Goal: Task Accomplishment & Management: Complete application form

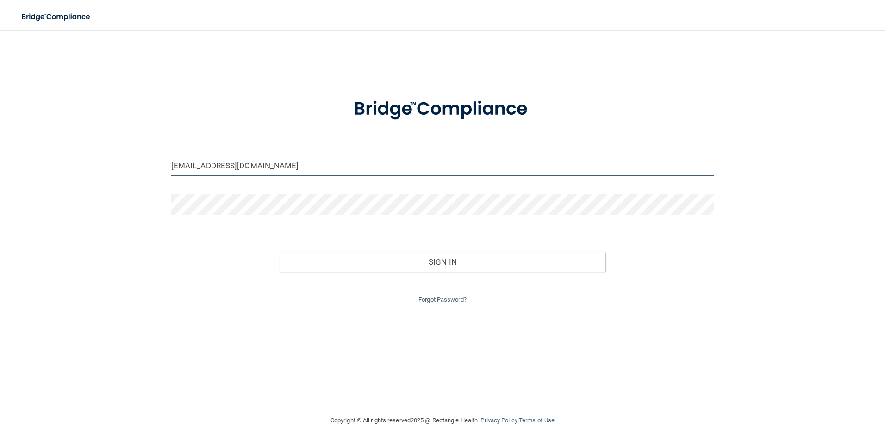
click at [270, 168] on input "[EMAIL_ADDRESS][DOMAIN_NAME]" at bounding box center [442, 166] width 543 height 21
click at [293, 162] on input "[EMAIL_ADDRESS][DOMAIN_NAME]" at bounding box center [442, 166] width 543 height 21
type input "l"
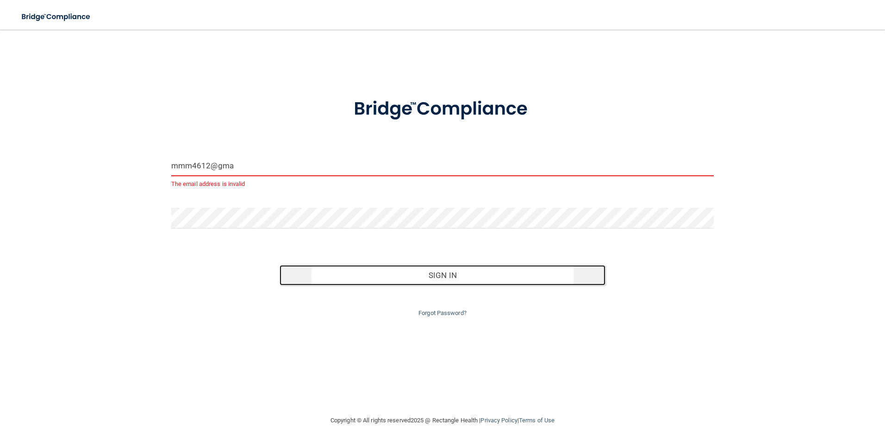
click at [445, 271] on button "Sign In" at bounding box center [443, 275] width 326 height 20
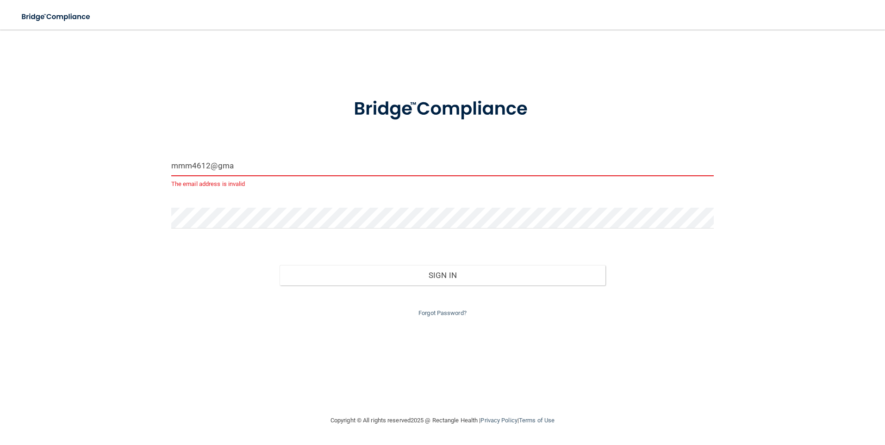
click at [248, 162] on input "mmm4612@gma" at bounding box center [442, 166] width 543 height 21
click at [272, 165] on input "mmm4612@gma" at bounding box center [442, 166] width 543 height 21
type input "[EMAIL_ADDRESS][DOMAIN_NAME]"
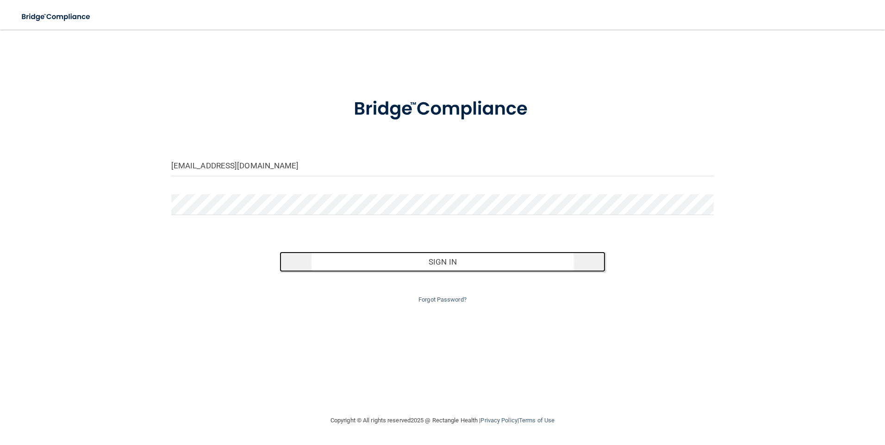
click at [361, 260] on button "Sign In" at bounding box center [443, 262] width 326 height 20
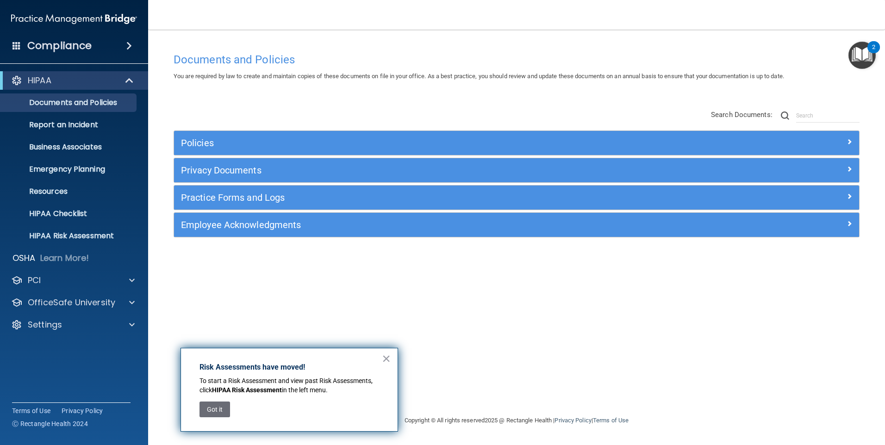
click at [131, 47] on span at bounding box center [129, 45] width 6 height 11
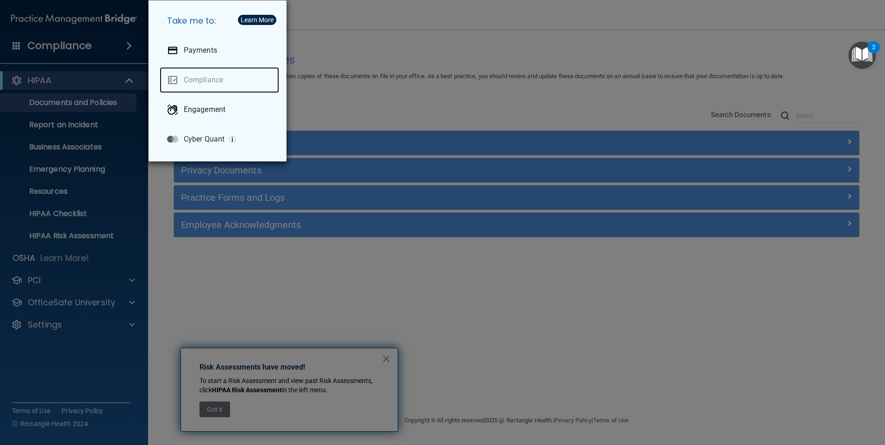
click at [196, 77] on link "Compliance" at bounding box center [219, 80] width 119 height 26
click at [230, 281] on div "Take me to: Payments Compliance Engagement Cyber Quant" at bounding box center [442, 222] width 885 height 445
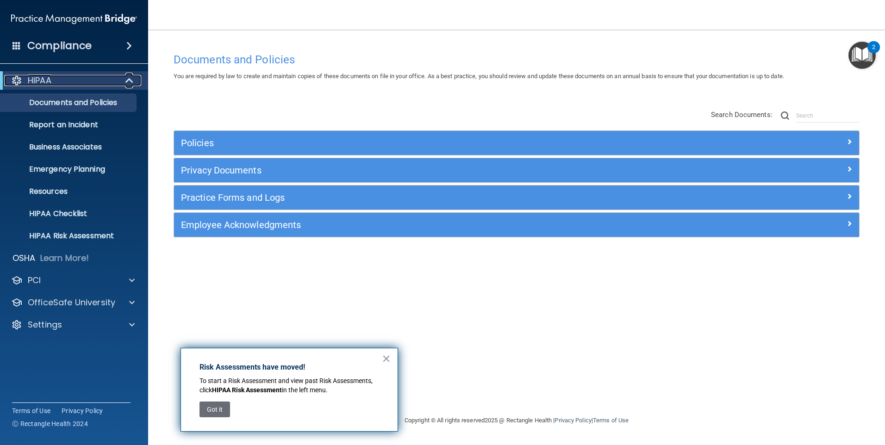
click at [130, 80] on span at bounding box center [130, 80] width 8 height 11
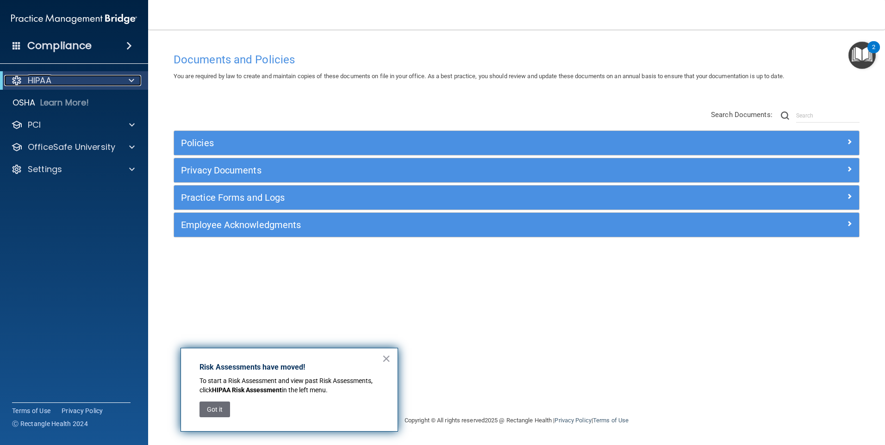
click at [130, 80] on span at bounding box center [132, 80] width 6 height 11
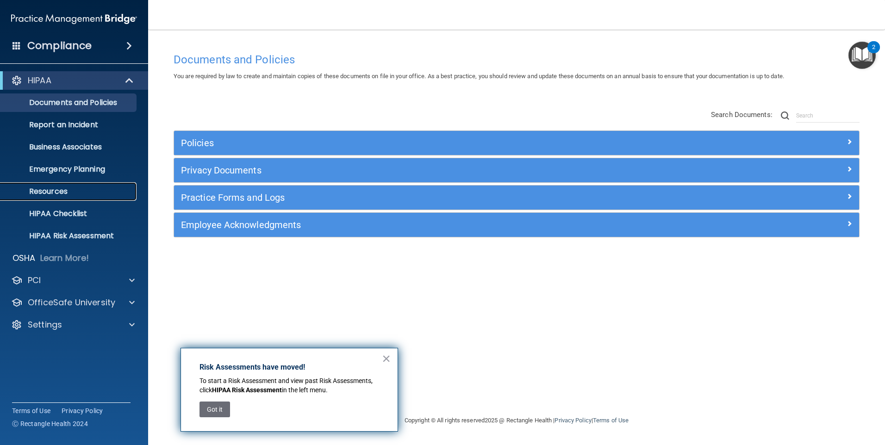
click at [120, 187] on link "Resources" at bounding box center [64, 191] width 146 height 19
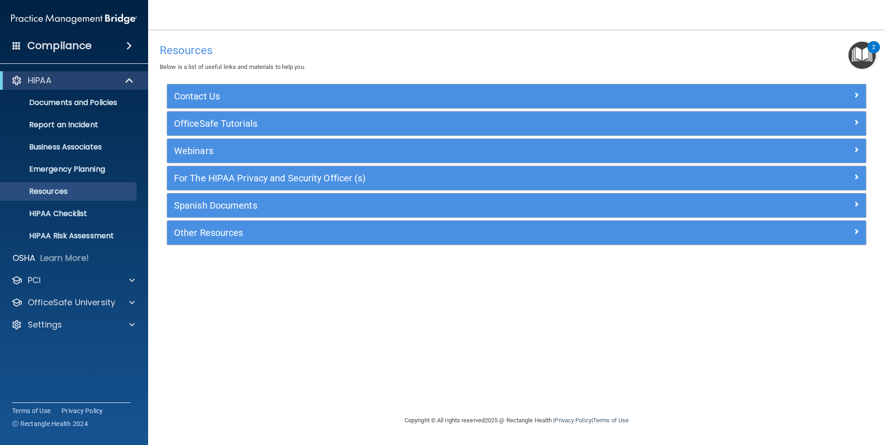
click at [802, 299] on div "Resources Below is a list of useful links and materials to help you. Contact Us…" at bounding box center [517, 222] width 700 height 367
click at [128, 303] on div at bounding box center [130, 302] width 23 height 11
click at [81, 322] on p "HIPAA Training" at bounding box center [44, 324] width 76 height 9
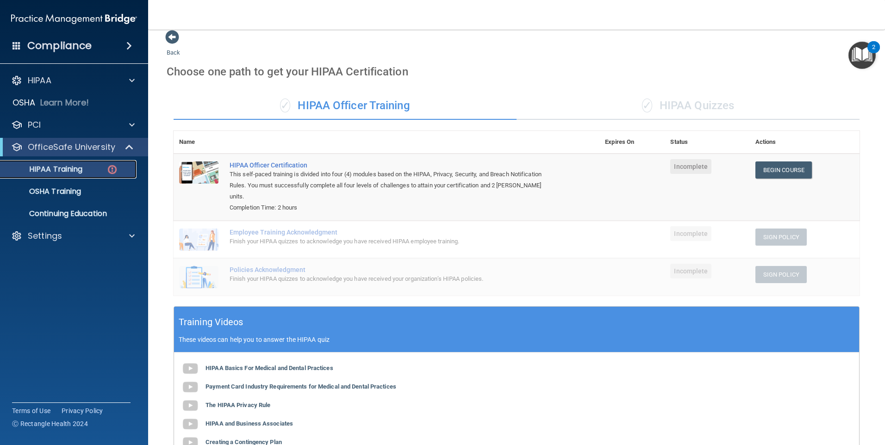
scroll to position [8, 0]
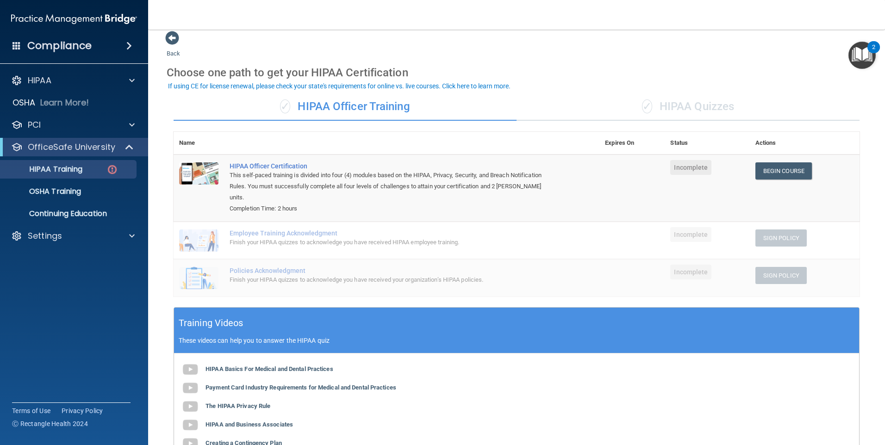
click at [612, 109] on div "✓ HIPAA Quizzes" at bounding box center [687, 107] width 343 height 28
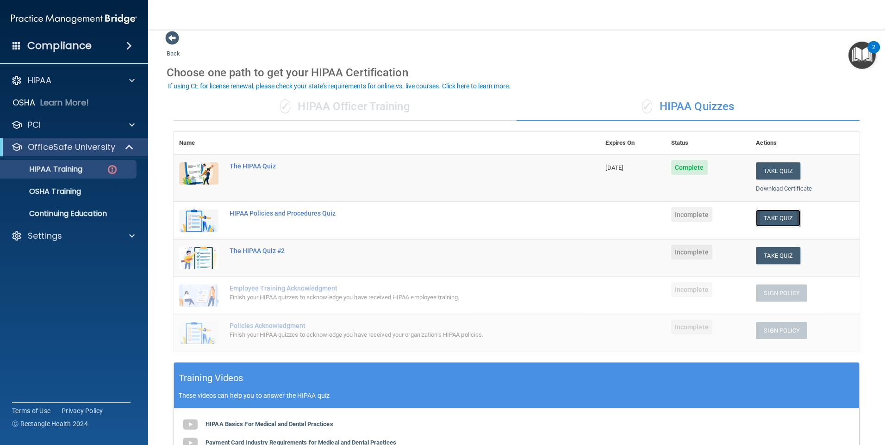
click at [782, 217] on button "Take Quiz" at bounding box center [778, 218] width 44 height 17
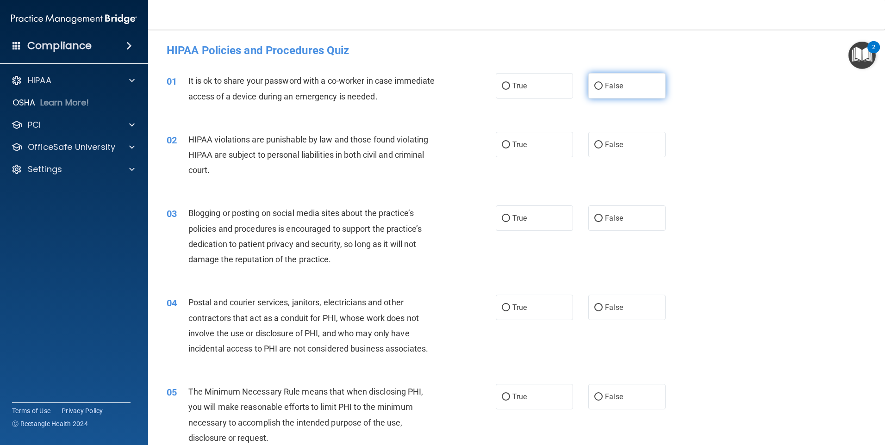
click at [594, 83] on input "False" at bounding box center [598, 86] width 8 height 7
radio input "true"
click at [504, 142] on input "True" at bounding box center [506, 145] width 8 height 7
radio input "true"
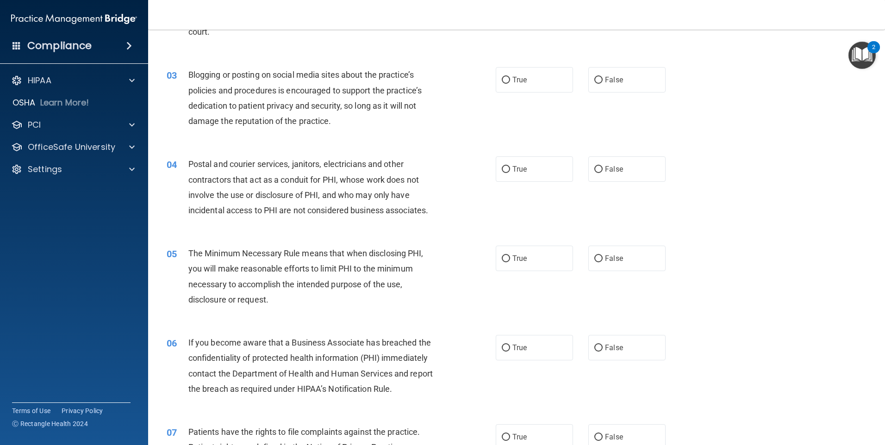
scroll to position [139, 0]
click at [504, 169] on input "True" at bounding box center [506, 169] width 8 height 7
radio input "true"
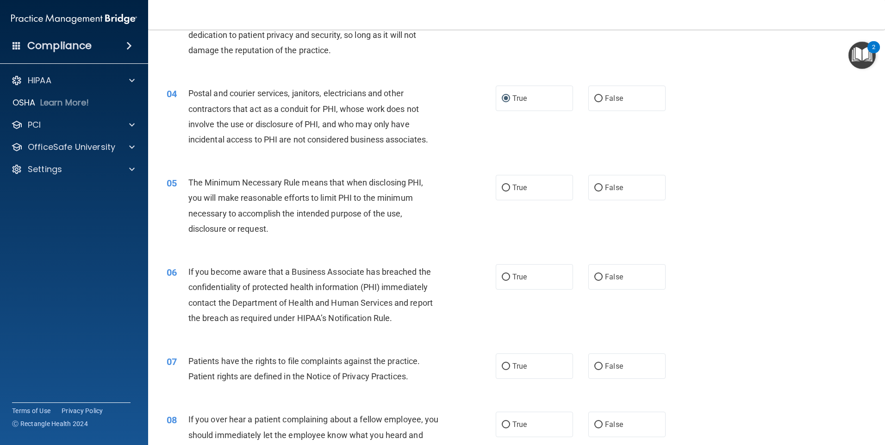
scroll to position [231, 0]
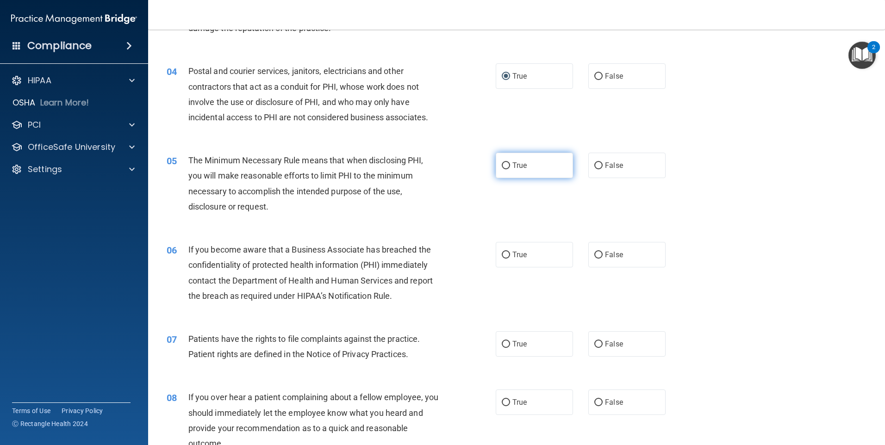
click at [502, 168] on input "True" at bounding box center [506, 165] width 8 height 7
radio input "true"
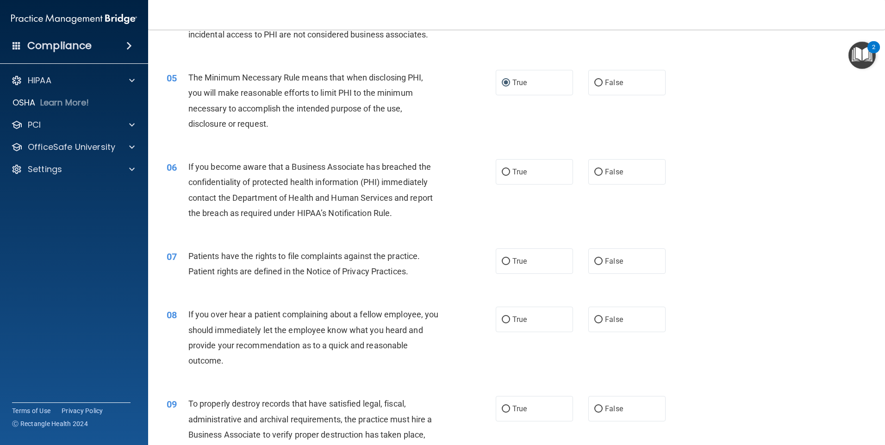
scroll to position [370, 0]
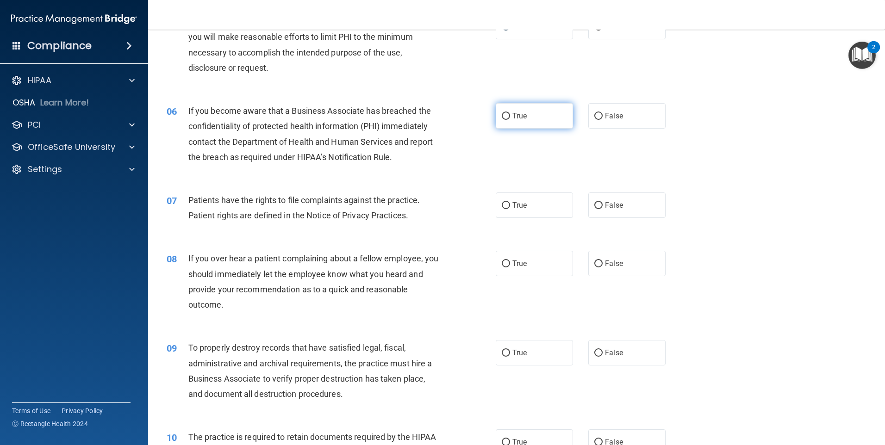
click at [502, 116] on input "True" at bounding box center [506, 116] width 8 height 7
radio input "true"
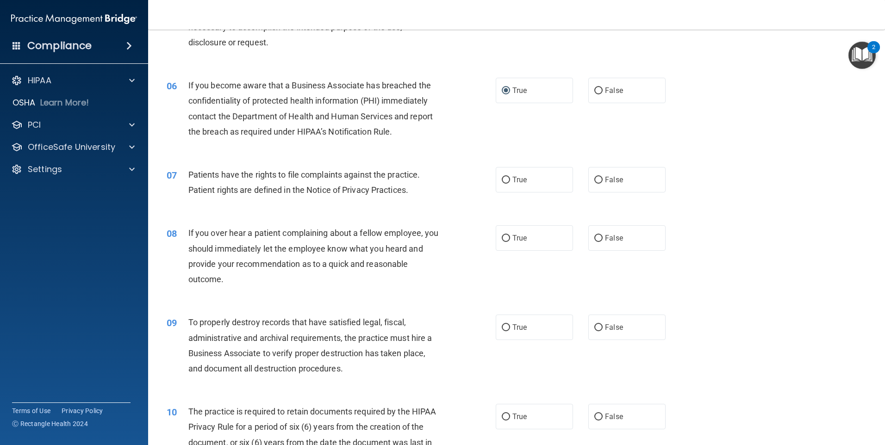
scroll to position [417, 0]
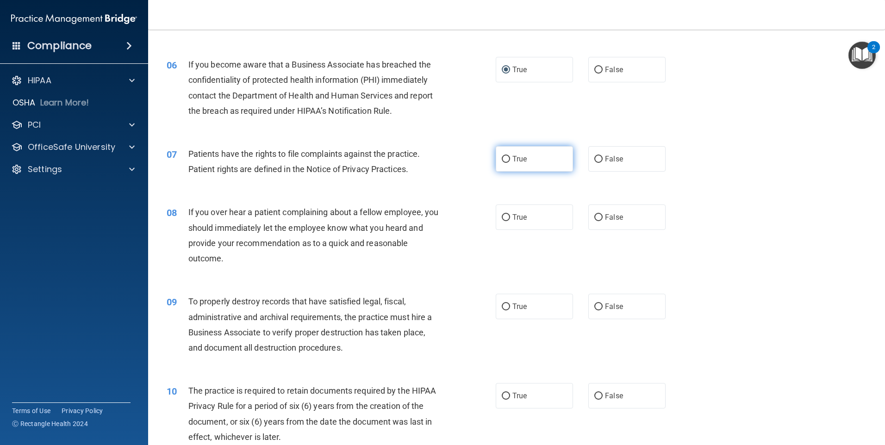
click at [502, 159] on input "True" at bounding box center [506, 159] width 8 height 7
radio input "true"
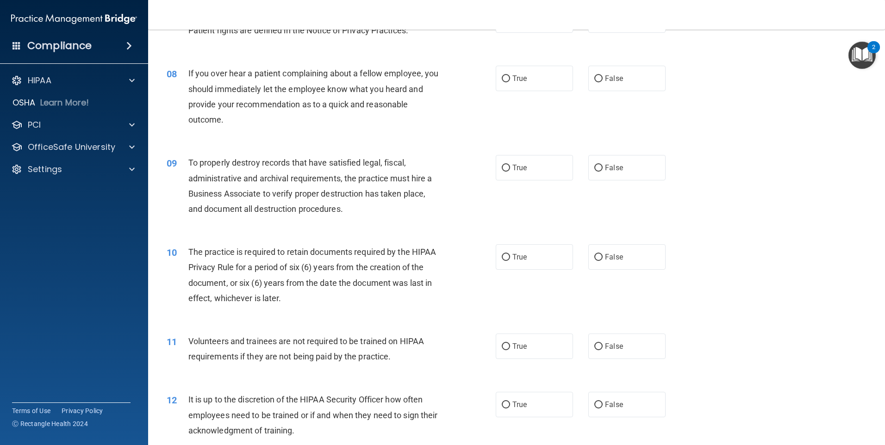
scroll to position [509, 0]
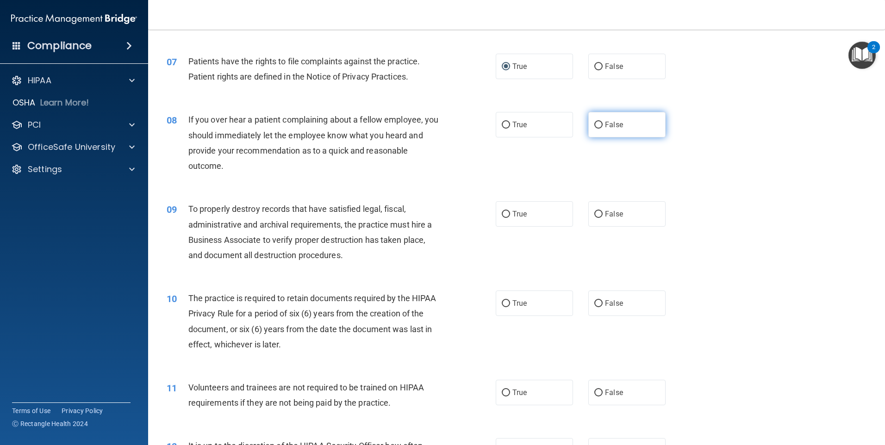
click at [594, 124] on input "False" at bounding box center [598, 125] width 8 height 7
radio input "true"
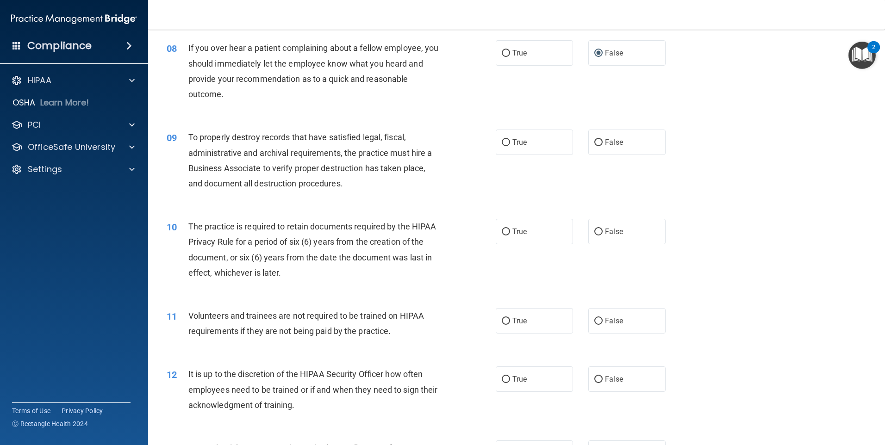
scroll to position [602, 0]
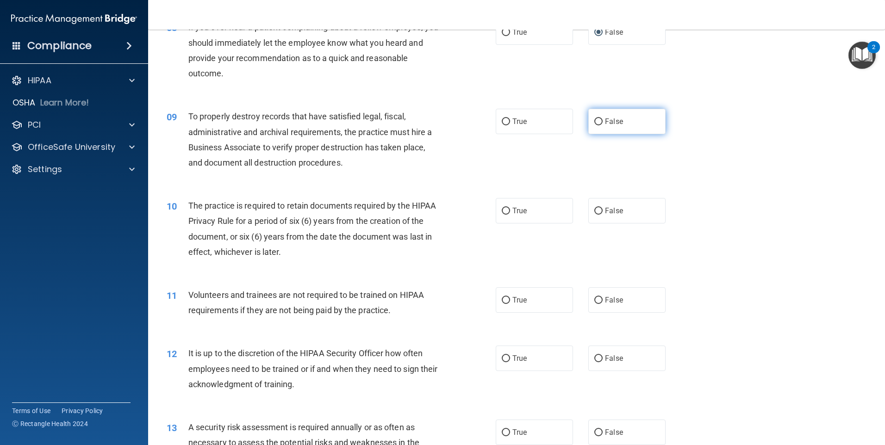
click at [594, 120] on input "False" at bounding box center [598, 121] width 8 height 7
radio input "true"
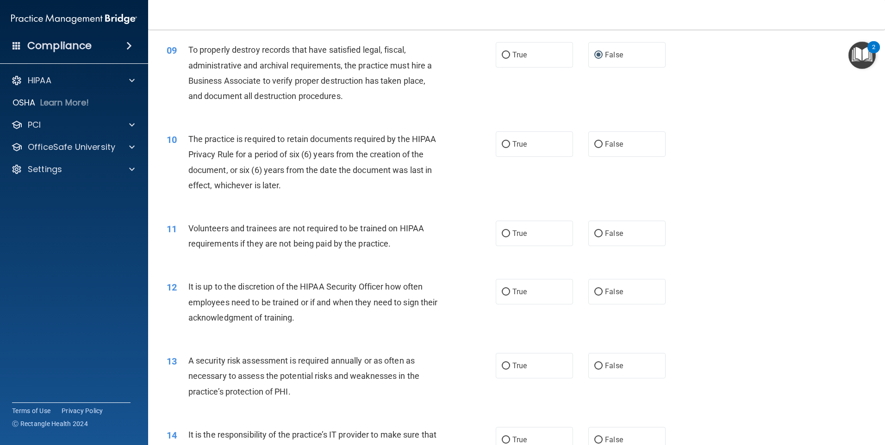
scroll to position [694, 0]
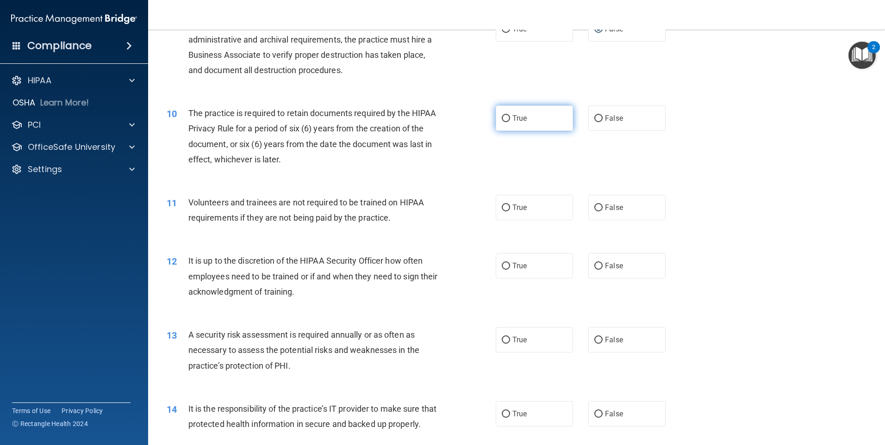
click at [502, 120] on input "True" at bounding box center [506, 118] width 8 height 7
radio input "true"
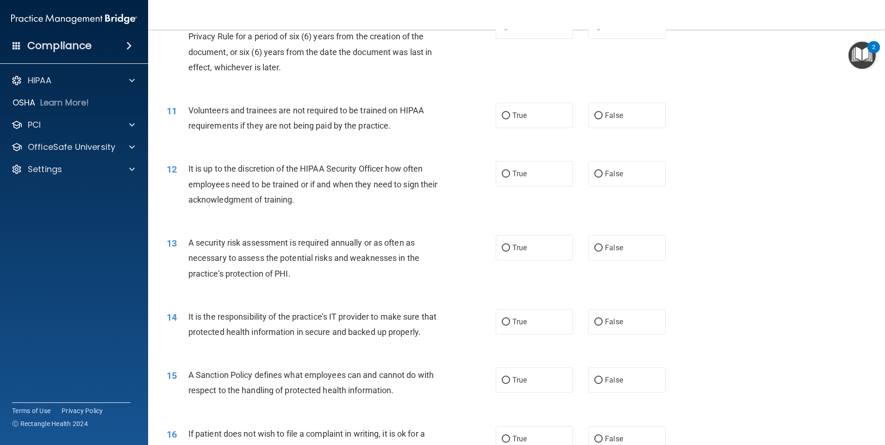
scroll to position [787, 0]
click at [596, 115] on input "False" at bounding box center [598, 115] width 8 height 7
radio input "true"
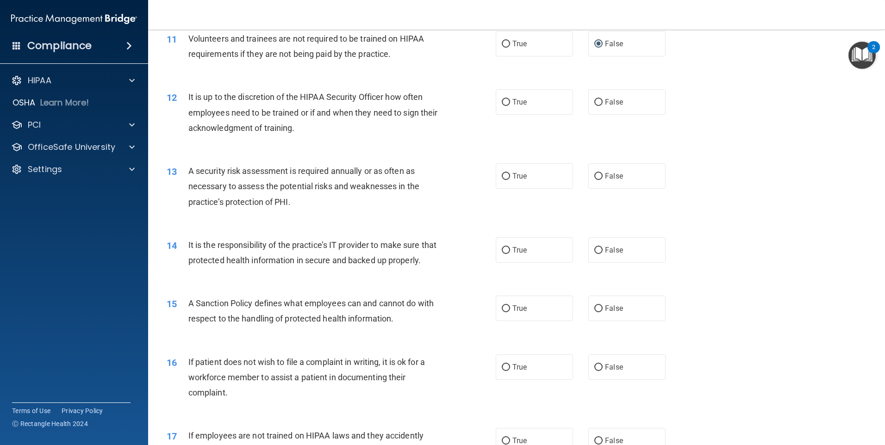
scroll to position [879, 0]
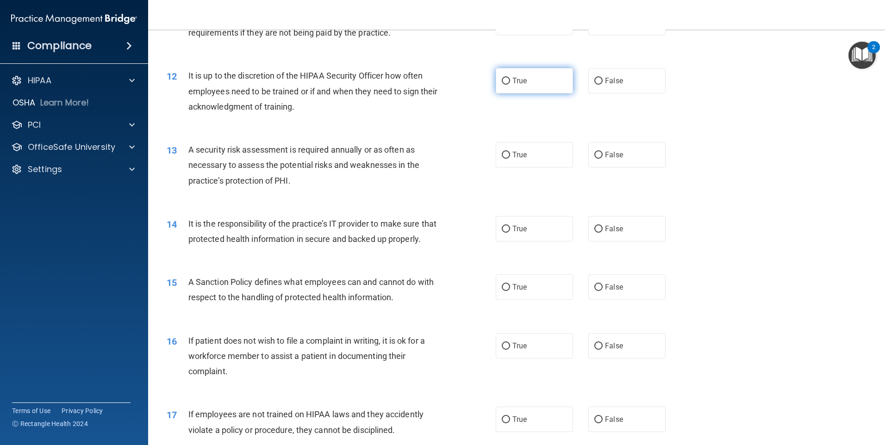
click at [502, 79] on input "True" at bounding box center [506, 81] width 8 height 7
radio input "true"
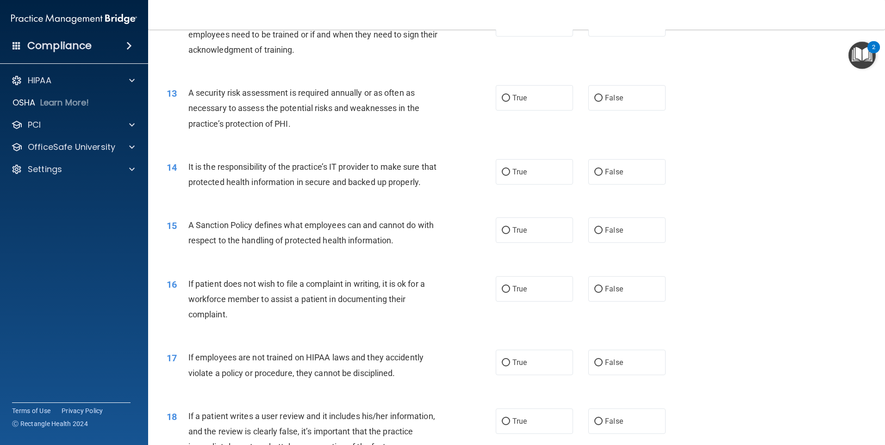
scroll to position [972, 0]
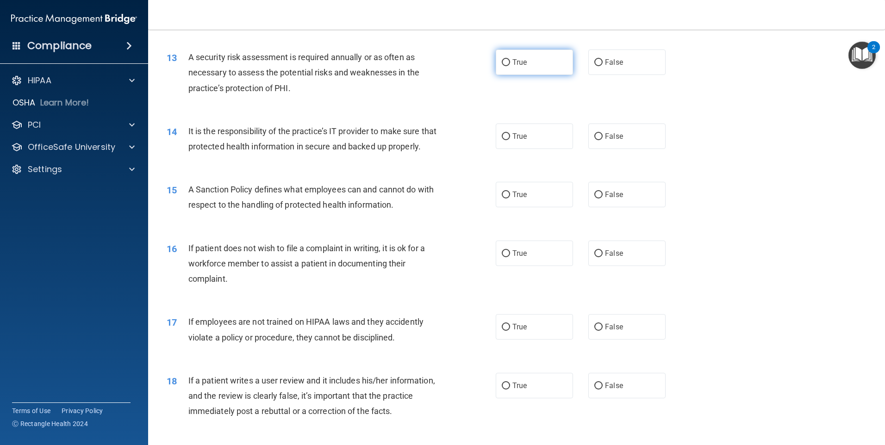
click at [502, 62] on input "True" at bounding box center [506, 62] width 8 height 7
radio input "true"
click at [594, 137] on input "False" at bounding box center [598, 136] width 8 height 7
radio input "true"
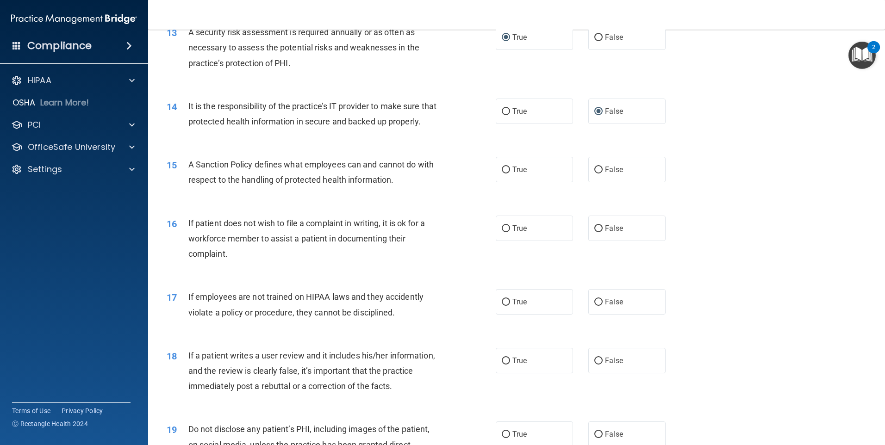
scroll to position [1018, 0]
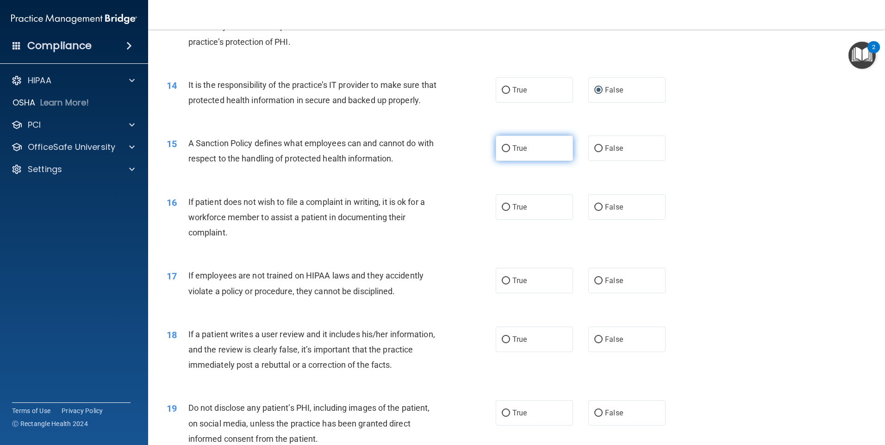
click at [503, 152] on input "True" at bounding box center [506, 148] width 8 height 7
radio input "true"
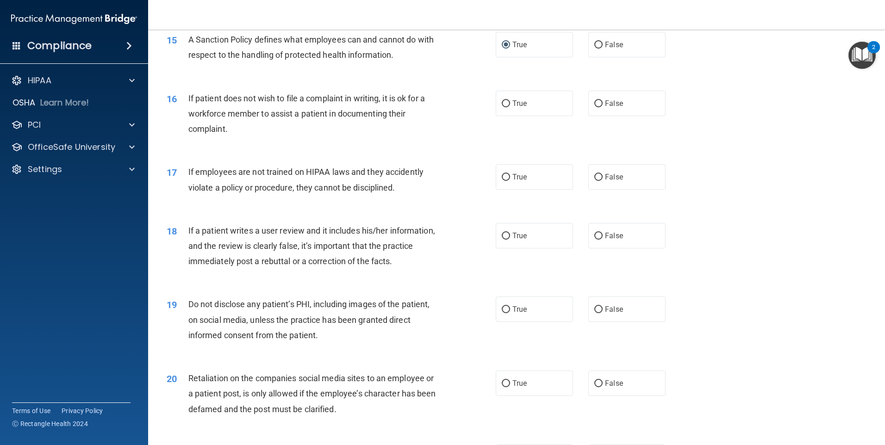
scroll to position [1111, 0]
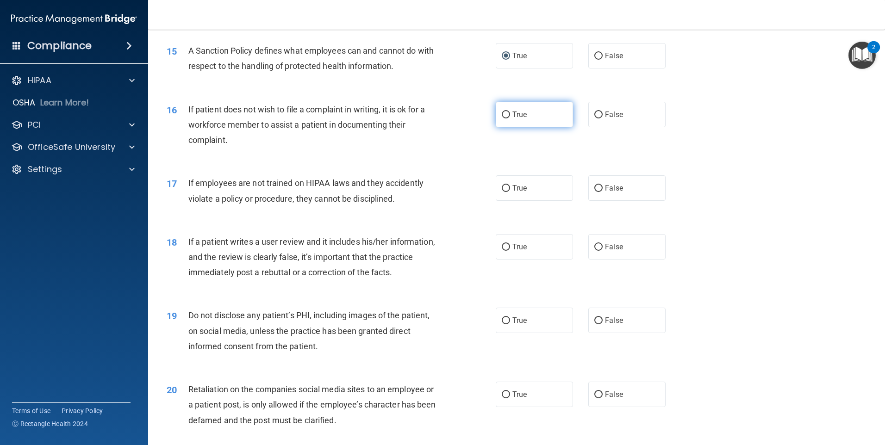
click at [504, 118] on input "True" at bounding box center [506, 115] width 8 height 7
radio input "true"
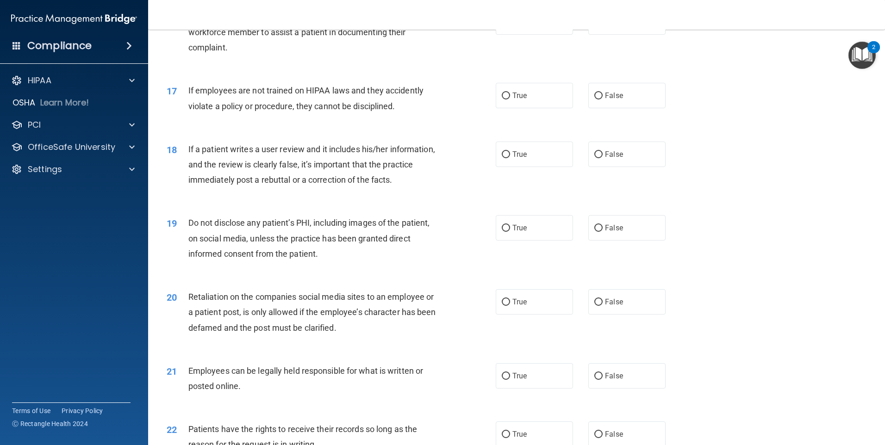
scroll to position [1250, 0]
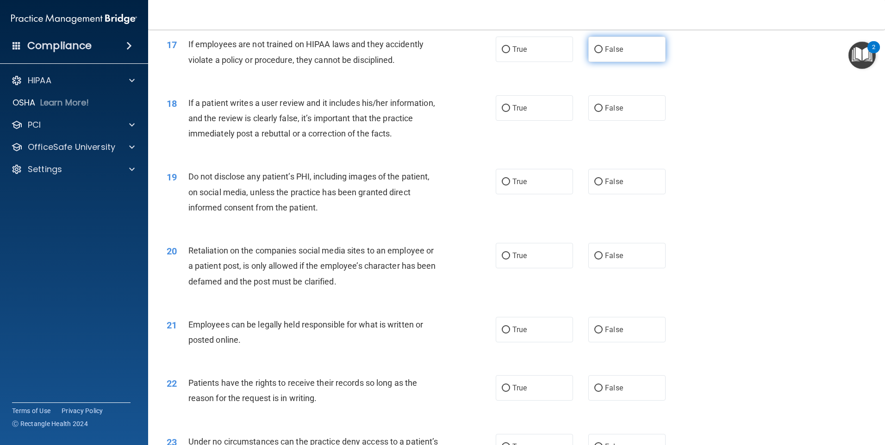
click at [594, 53] on input "False" at bounding box center [598, 49] width 8 height 7
radio input "true"
click at [595, 112] on input "False" at bounding box center [598, 108] width 8 height 7
radio input "true"
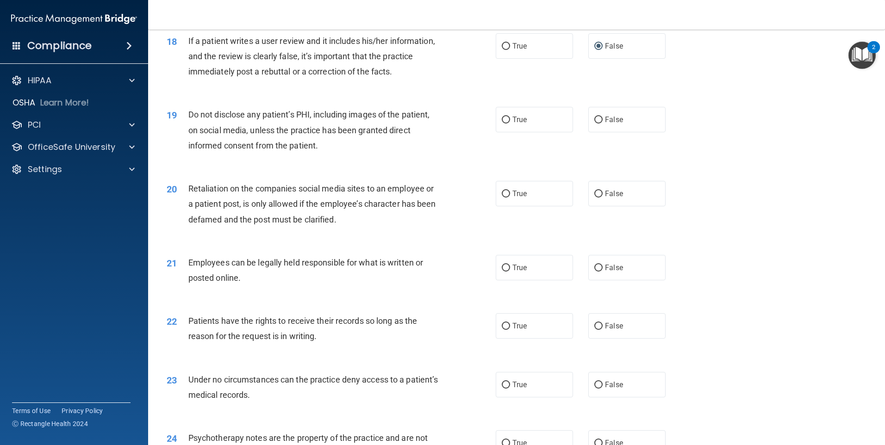
scroll to position [1342, 0]
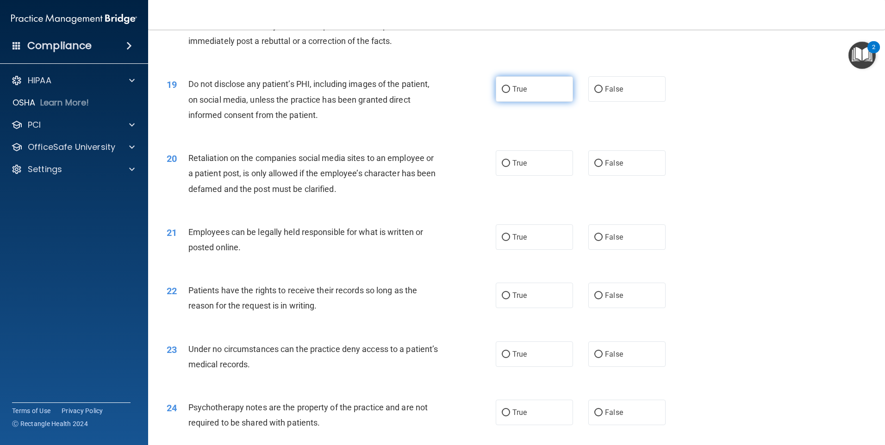
click at [504, 93] on input "True" at bounding box center [506, 89] width 8 height 7
radio input "true"
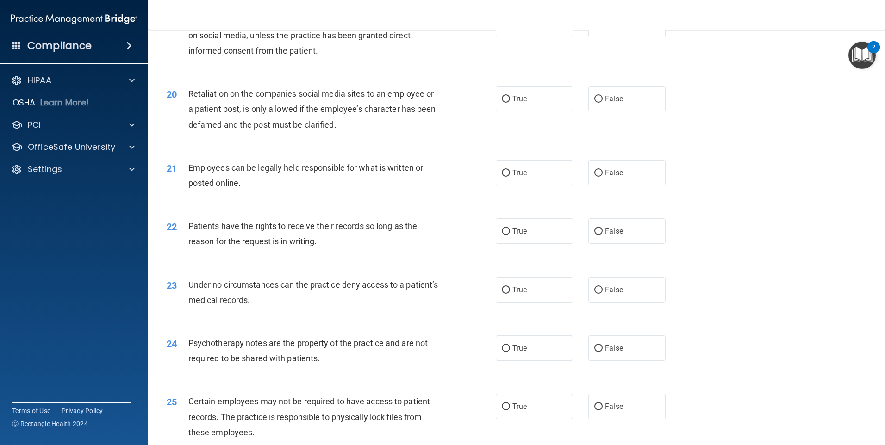
scroll to position [1435, 0]
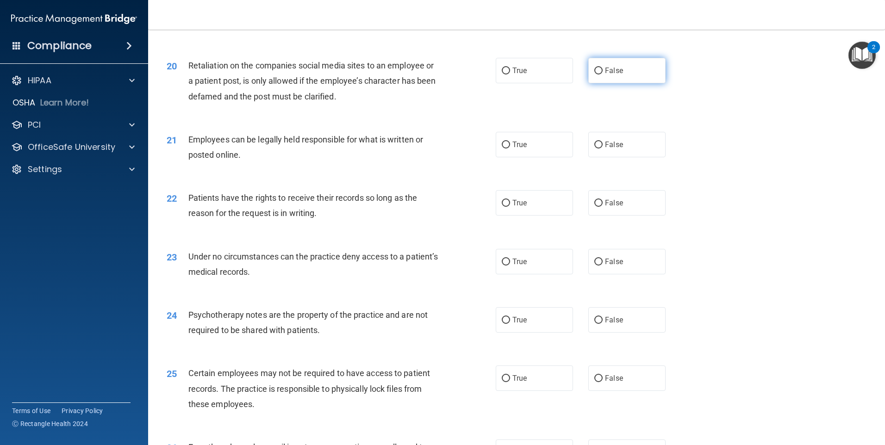
click at [594, 75] on input "False" at bounding box center [598, 71] width 8 height 7
radio input "true"
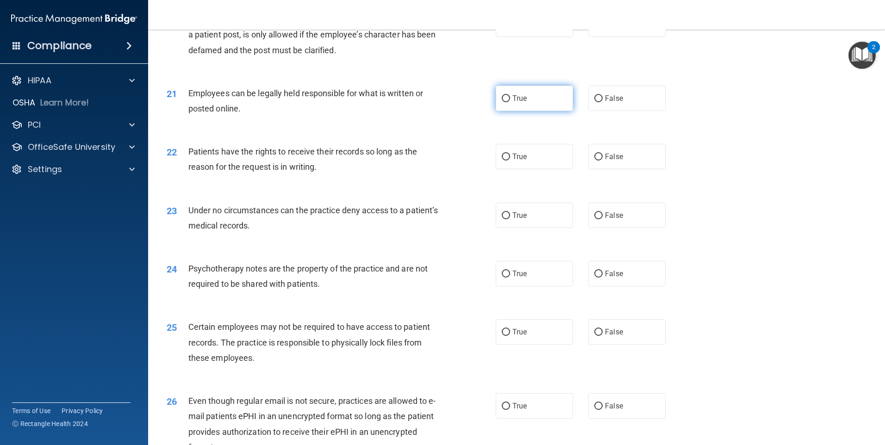
click at [502, 102] on input "True" at bounding box center [506, 98] width 8 height 7
radio input "true"
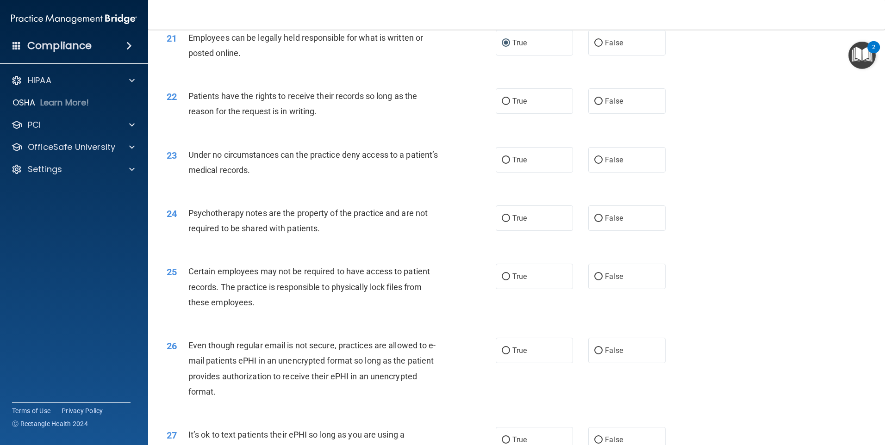
scroll to position [1574, 0]
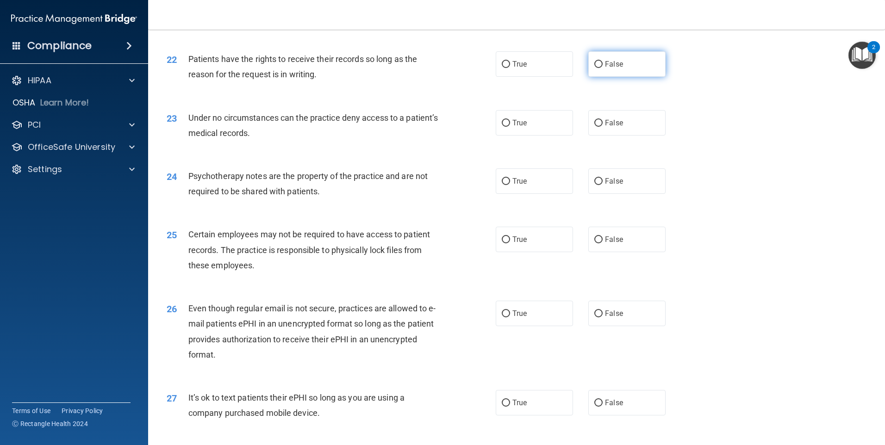
click at [594, 68] on input "False" at bounding box center [598, 64] width 8 height 7
radio input "true"
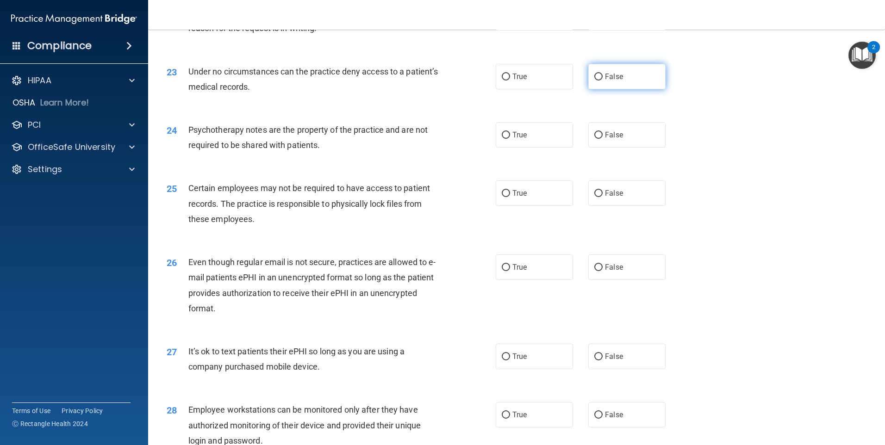
click at [594, 81] on input "False" at bounding box center [598, 77] width 8 height 7
radio input "true"
click at [502, 139] on input "True" at bounding box center [506, 135] width 8 height 7
radio input "true"
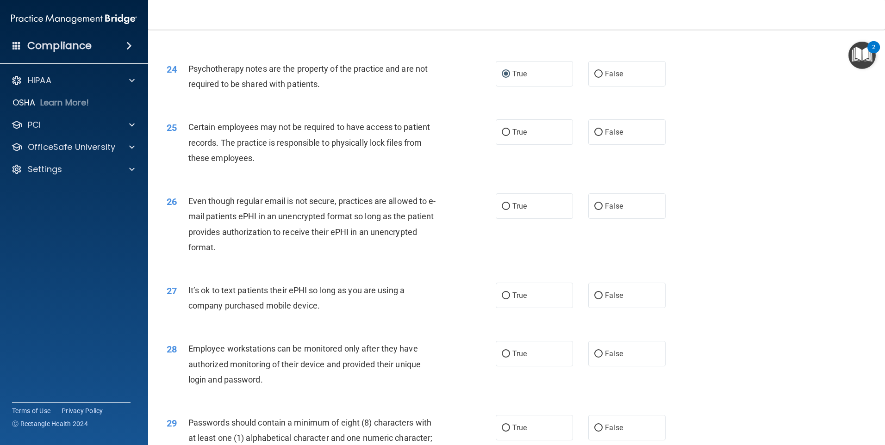
scroll to position [1759, 0]
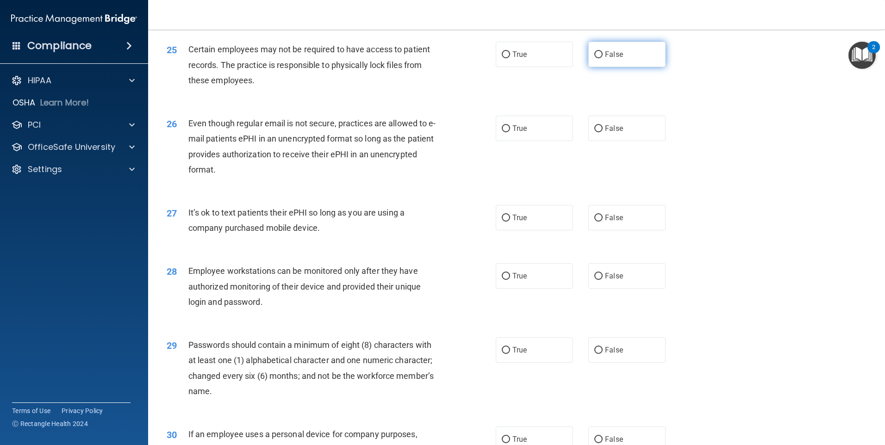
click at [594, 58] on input "False" at bounding box center [598, 54] width 8 height 7
radio input "true"
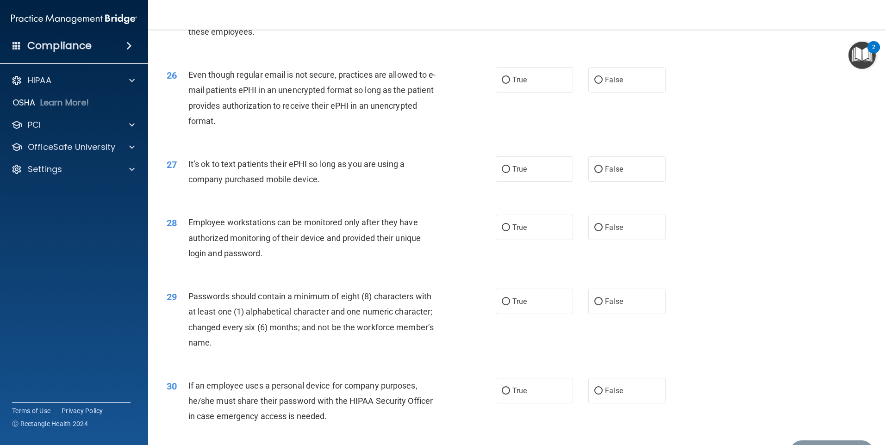
scroll to position [1851, 0]
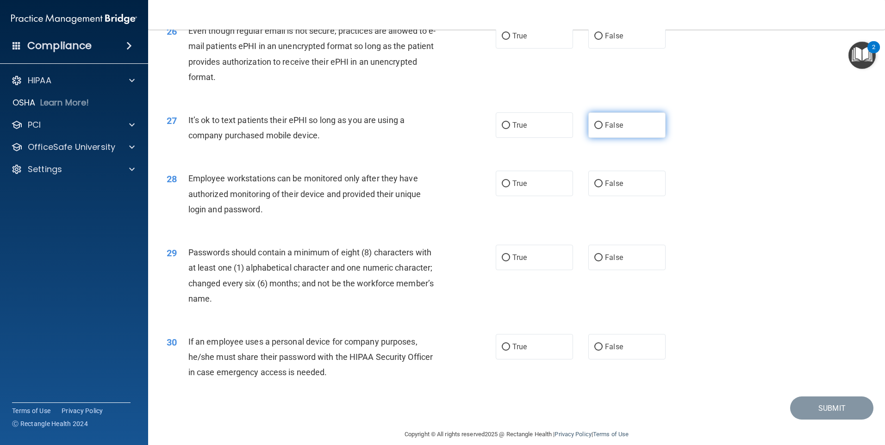
click at [594, 129] on input "False" at bounding box center [598, 125] width 8 height 7
radio input "true"
click at [504, 40] on input "True" at bounding box center [506, 36] width 8 height 7
radio input "true"
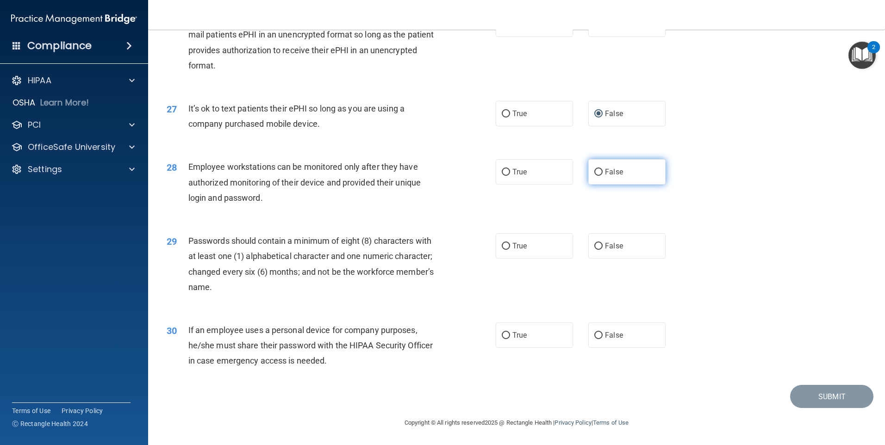
click at [594, 172] on input "False" at bounding box center [598, 172] width 8 height 7
radio input "true"
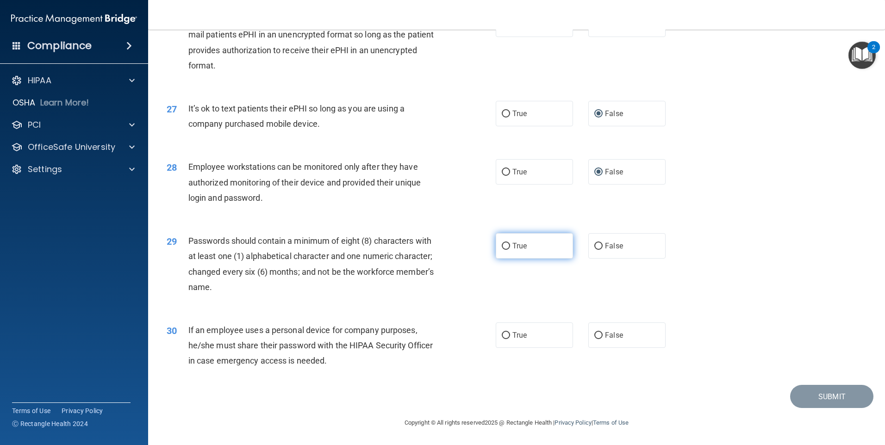
click at [504, 245] on input "True" at bounding box center [506, 246] width 8 height 7
radio input "true"
click at [594, 335] on input "False" at bounding box center [598, 335] width 8 height 7
radio input "true"
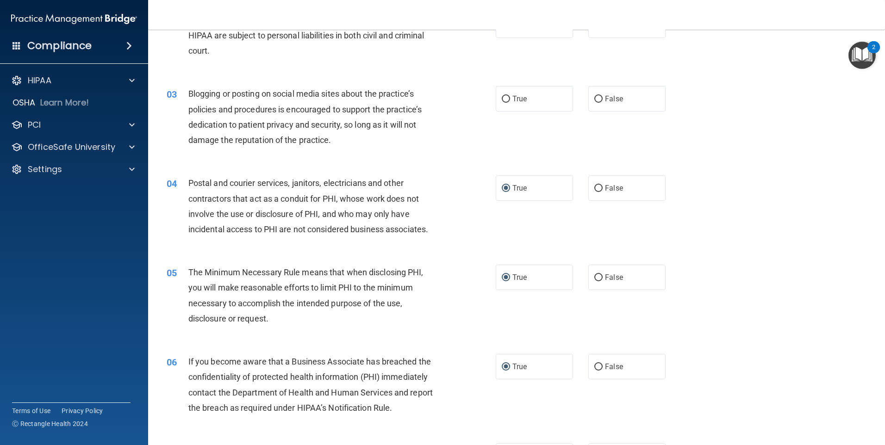
scroll to position [0, 0]
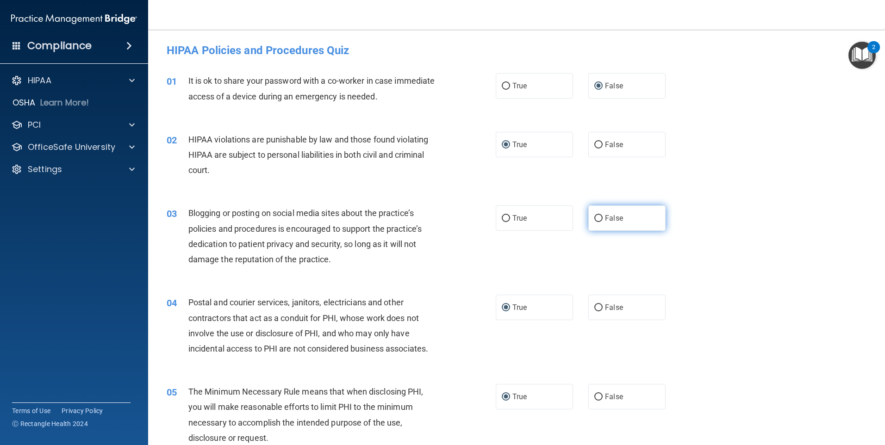
click at [594, 218] on input "False" at bounding box center [598, 218] width 8 height 7
radio input "true"
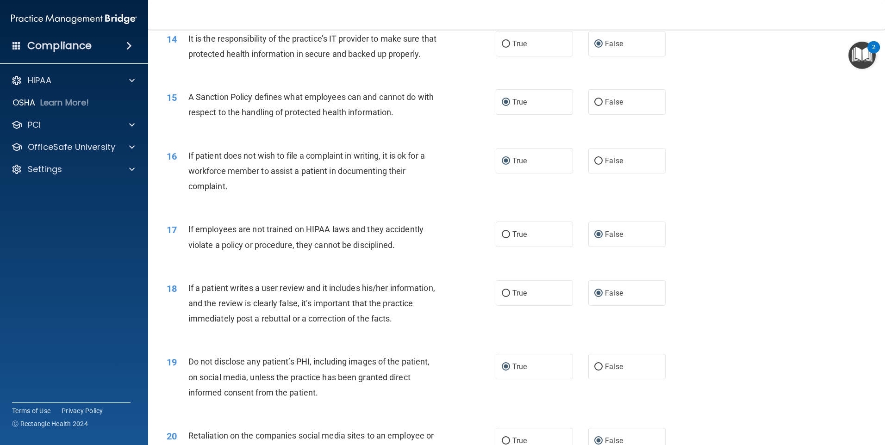
scroll to position [1111, 0]
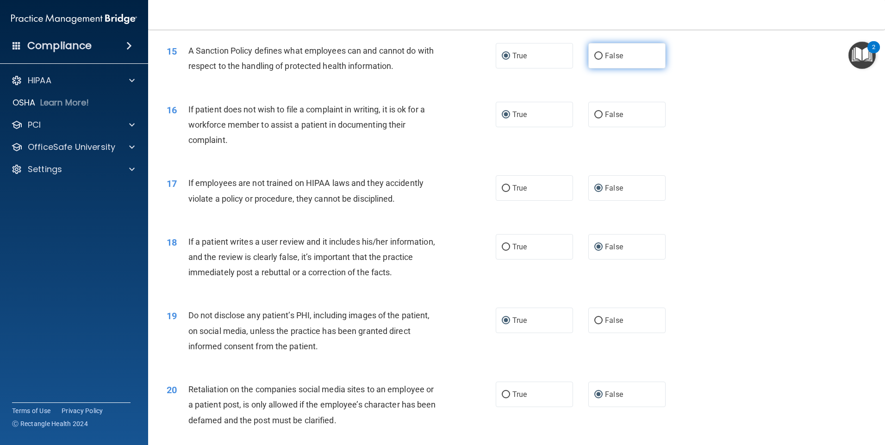
click at [596, 60] on input "False" at bounding box center [598, 56] width 8 height 7
radio input "true"
radio input "false"
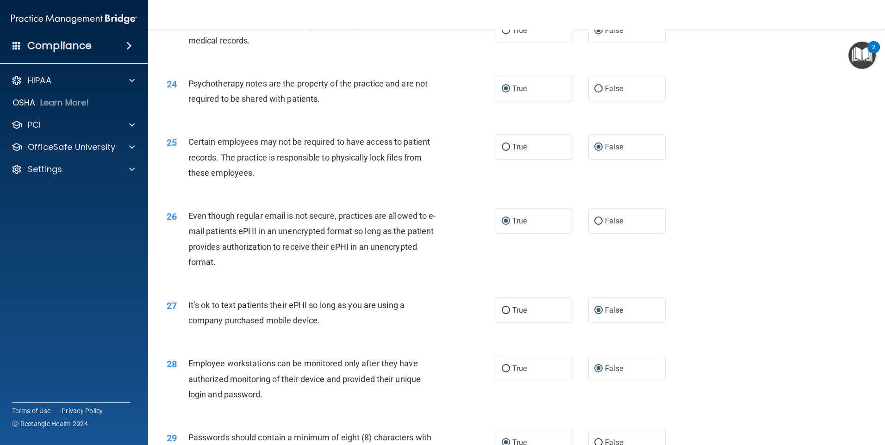
scroll to position [1712, 0]
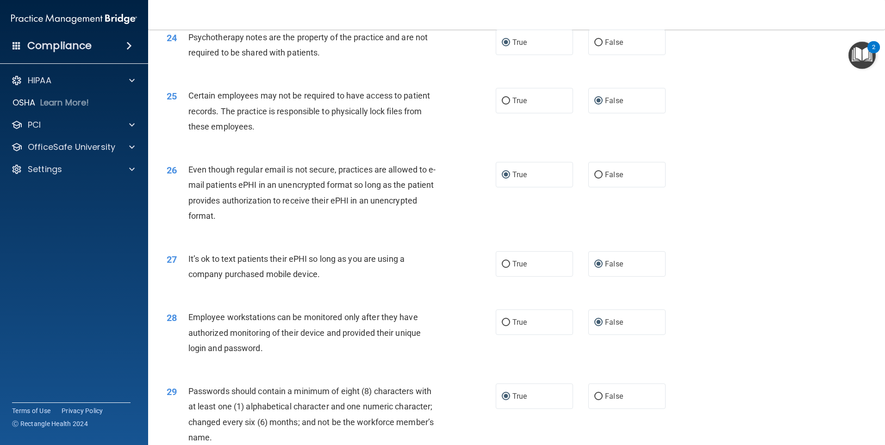
click at [453, 427] on div "29 Passwords should contain a minimum of eight (8) characters with at least one…" at bounding box center [331, 417] width 357 height 66
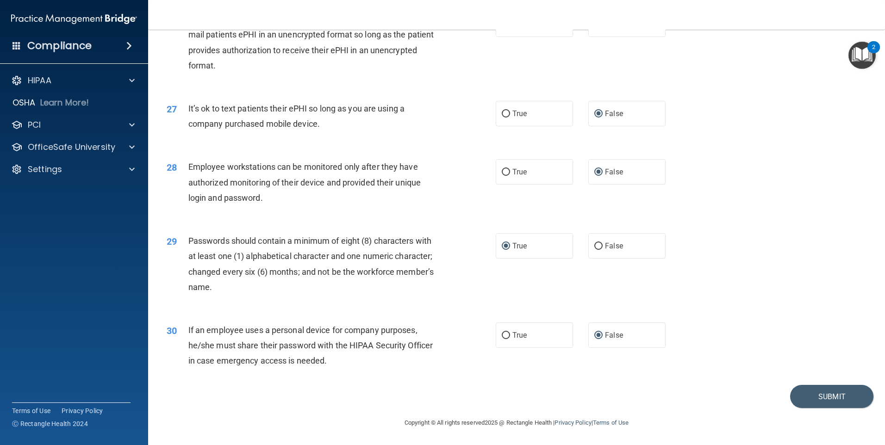
scroll to position [1878, 0]
click at [354, 429] on div "Copyright © All rights reserved 2025 @ Rectangle Health | Privacy Policy | Term…" at bounding box center [517, 423] width 338 height 30
click at [809, 358] on div "30 If an employee uses a personal device for company purposes, he/she must shar…" at bounding box center [517, 348] width 714 height 74
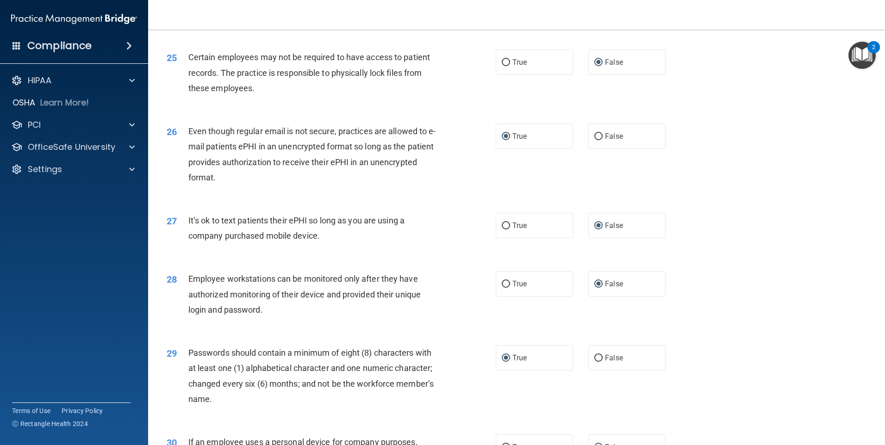
scroll to position [1832, 0]
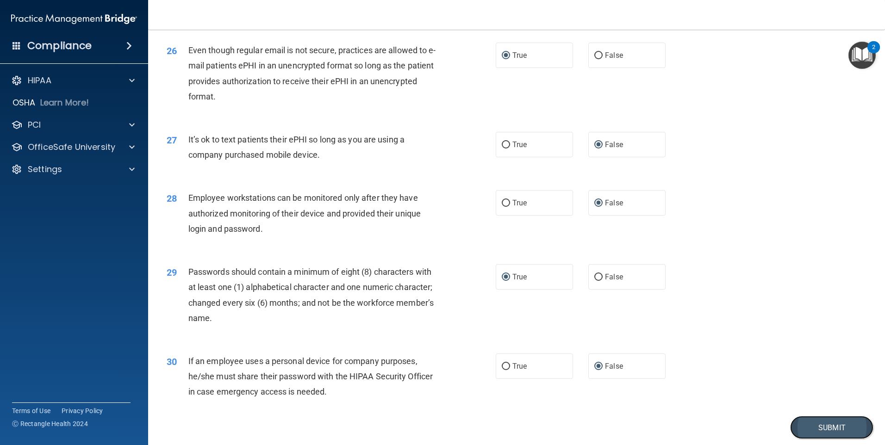
click at [806, 440] on button "Submit" at bounding box center [831, 428] width 83 height 24
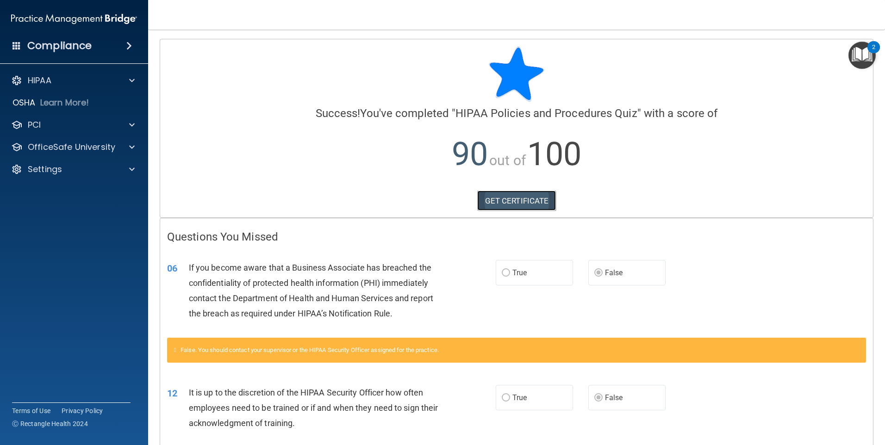
click at [505, 205] on link "GET CERTIFICATE" at bounding box center [516, 201] width 79 height 20
click at [129, 44] on span at bounding box center [129, 45] width 6 height 11
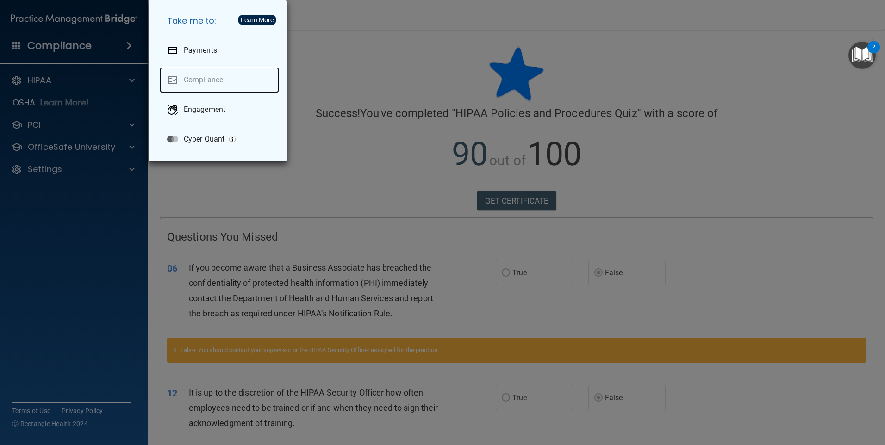
click at [203, 80] on link "Compliance" at bounding box center [219, 80] width 119 height 26
click at [132, 44] on div "Take me to: Payments Compliance Engagement Cyber Quant" at bounding box center [442, 222] width 885 height 445
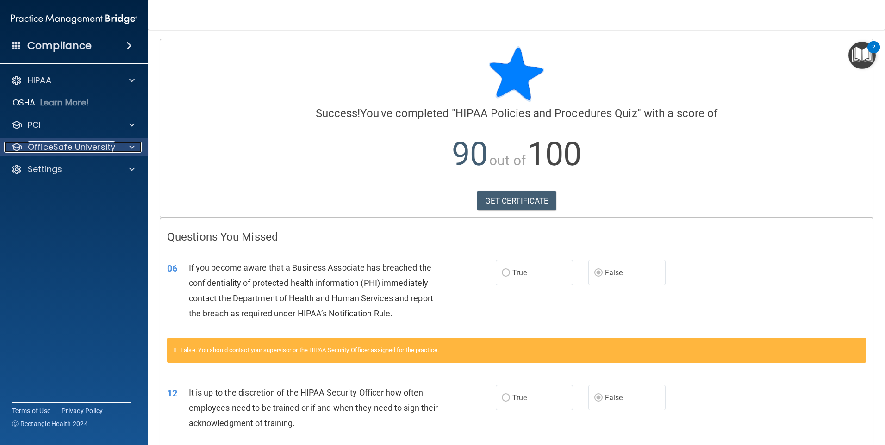
click at [132, 145] on span at bounding box center [132, 147] width 6 height 11
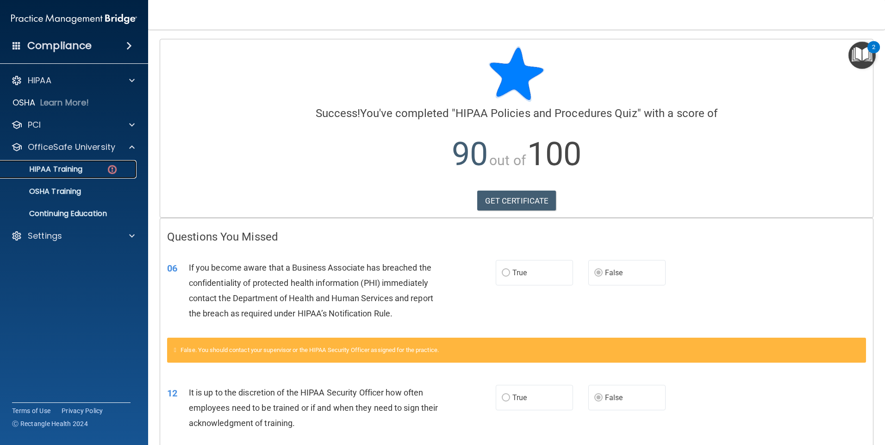
click at [97, 166] on div "HIPAA Training" at bounding box center [69, 169] width 126 height 9
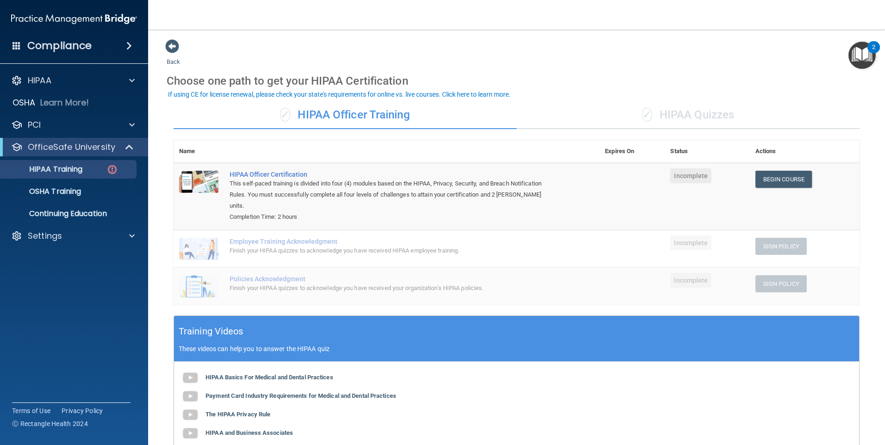
click at [592, 121] on div "✓ HIPAA Quizzes" at bounding box center [687, 115] width 343 height 28
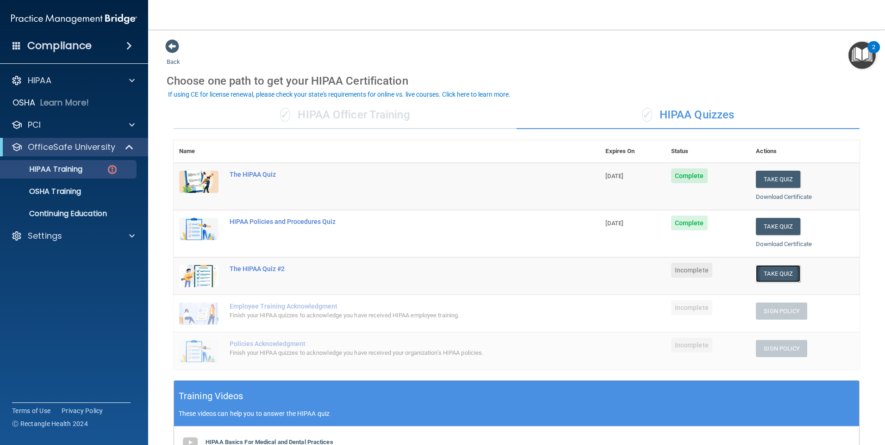
click at [778, 277] on button "Take Quiz" at bounding box center [778, 273] width 44 height 17
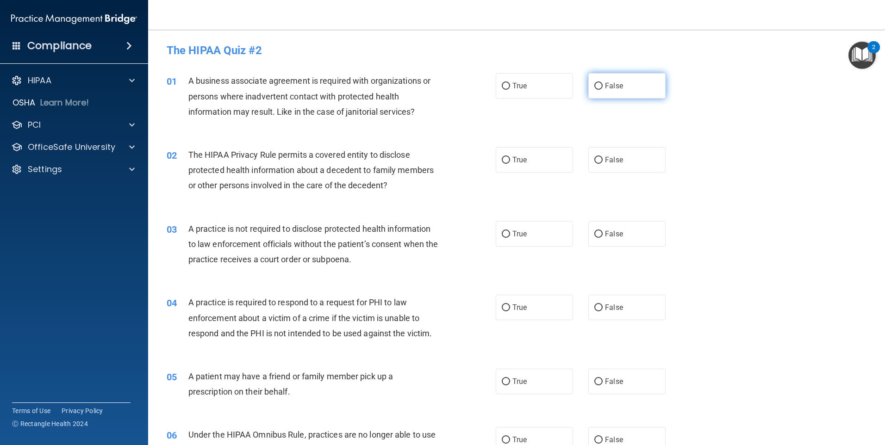
click at [594, 86] on input "False" at bounding box center [598, 86] width 8 height 7
radio input "true"
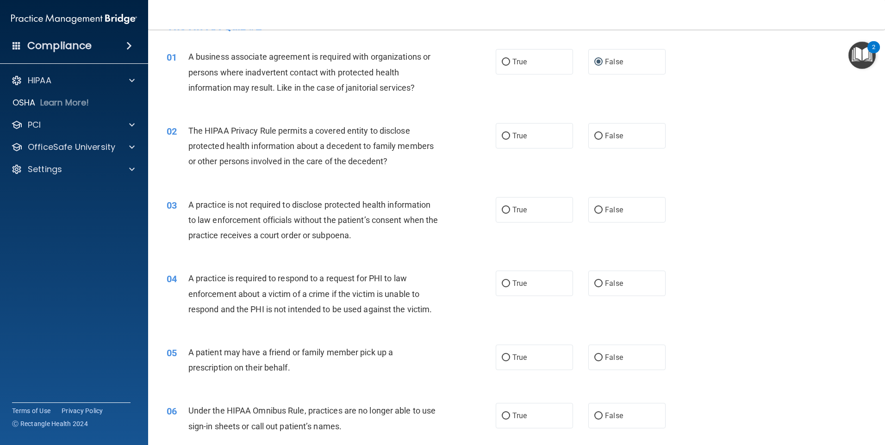
scroll to position [46, 0]
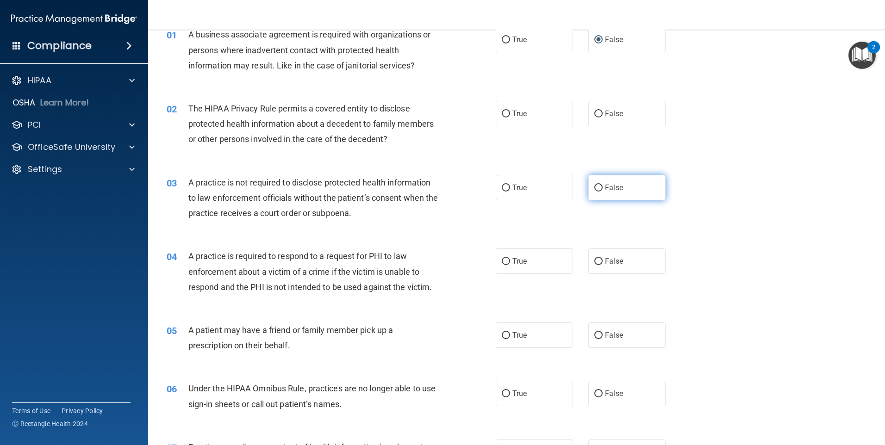
click at [595, 185] on input "False" at bounding box center [598, 188] width 8 height 7
radio input "true"
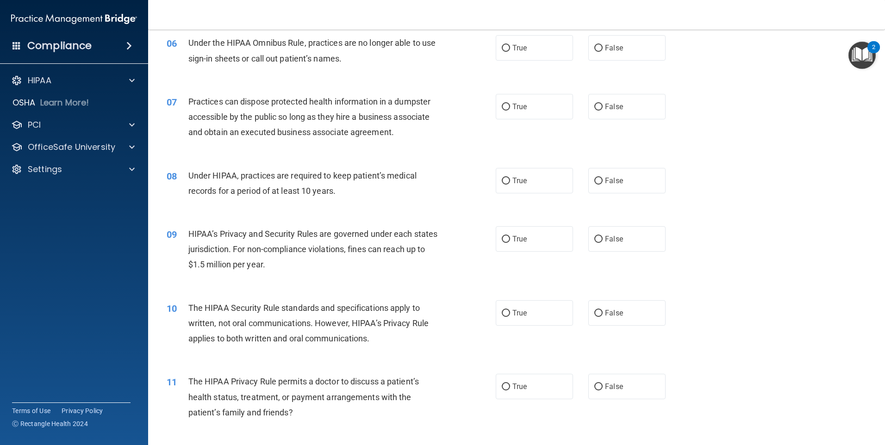
scroll to position [370, 0]
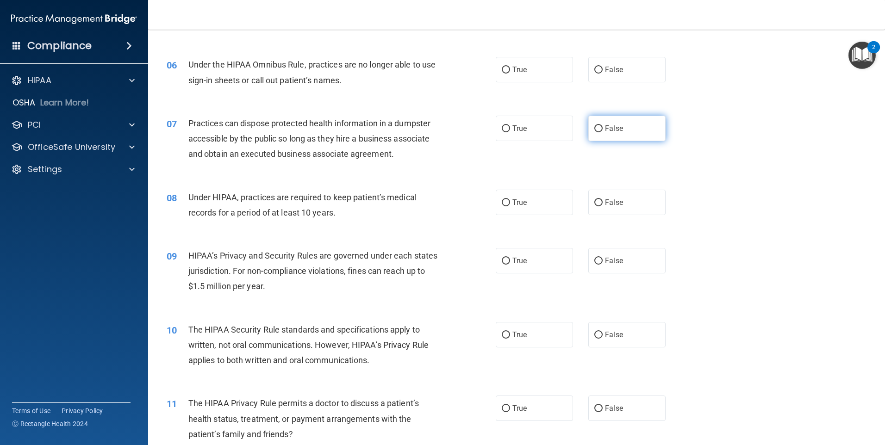
click at [594, 126] on input "False" at bounding box center [598, 128] width 8 height 7
radio input "true"
click at [594, 201] on input "False" at bounding box center [598, 202] width 8 height 7
radio input "true"
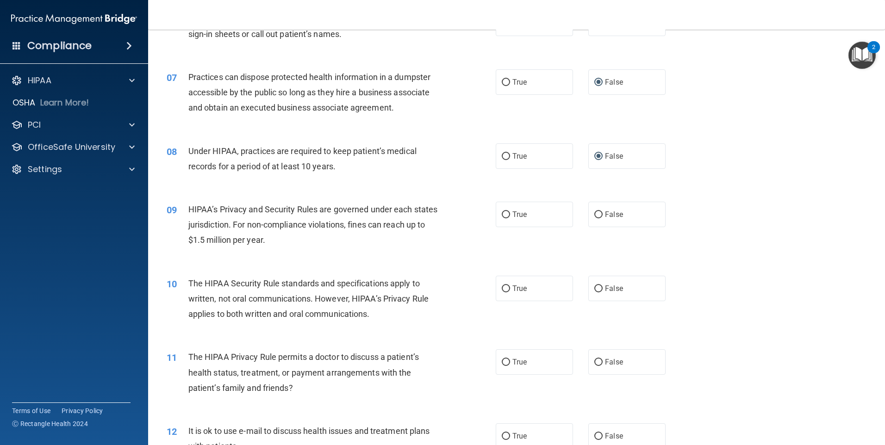
scroll to position [463, 0]
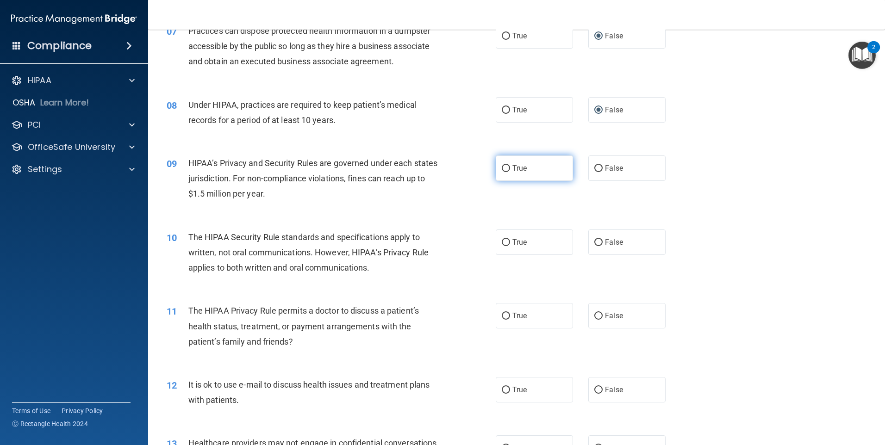
click at [505, 169] on input "True" at bounding box center [506, 168] width 8 height 7
radio input "true"
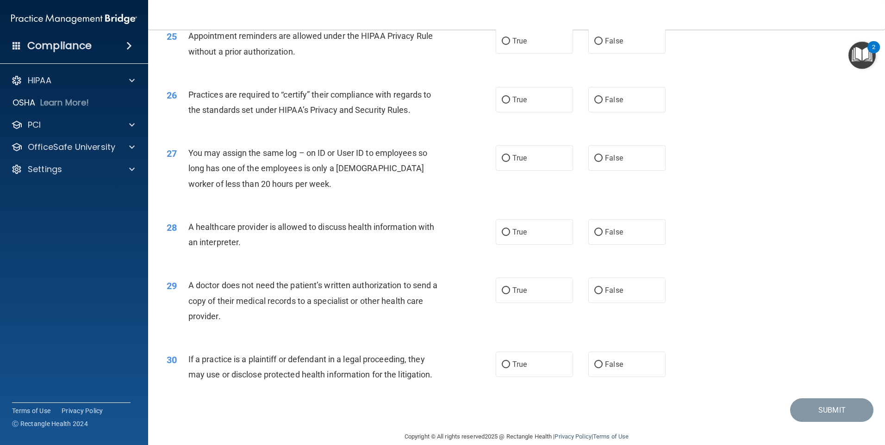
scroll to position [1709, 0]
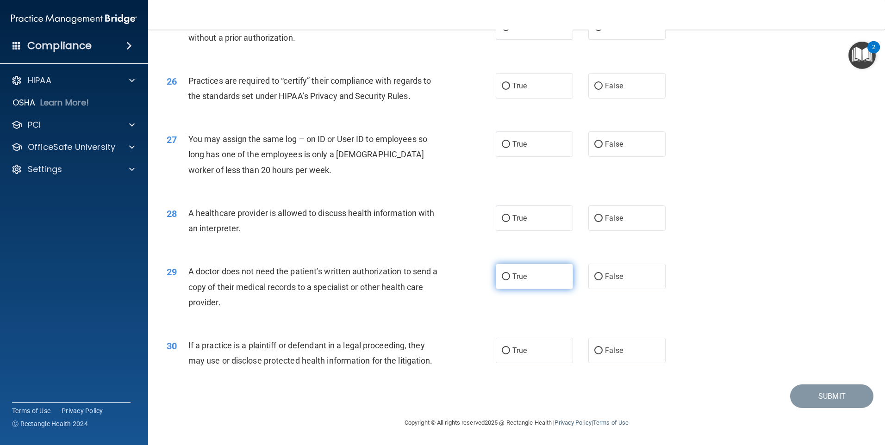
click at [504, 278] on input "True" at bounding box center [506, 277] width 8 height 7
radio input "true"
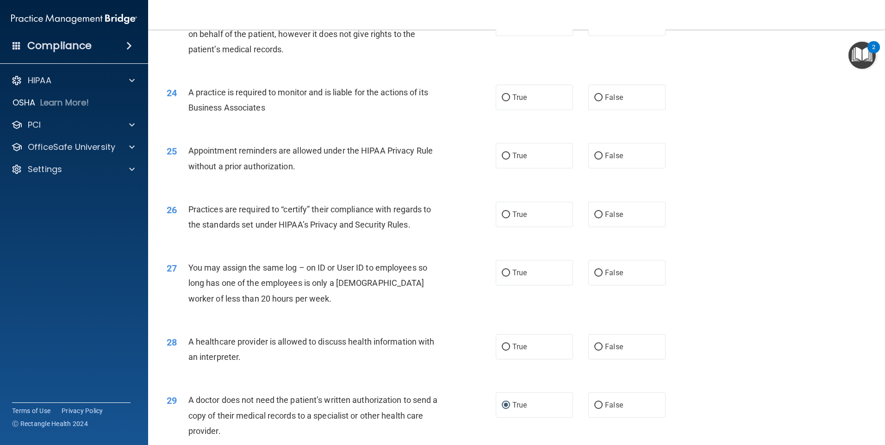
scroll to position [1570, 0]
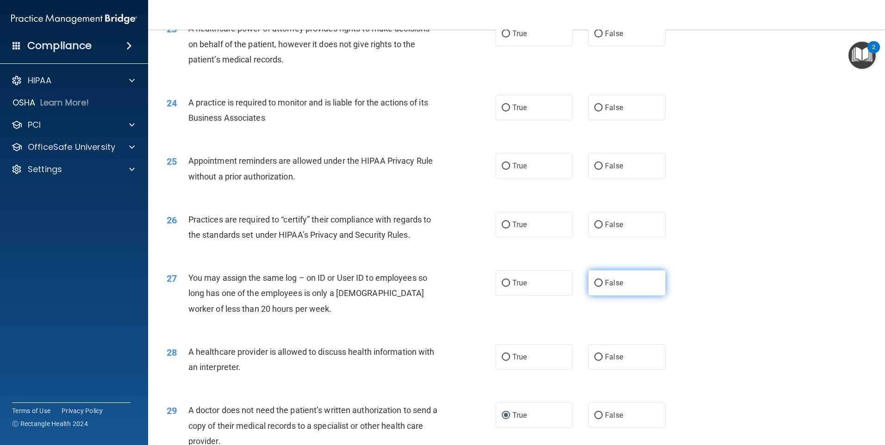
click at [594, 282] on input "False" at bounding box center [598, 283] width 8 height 7
radio input "true"
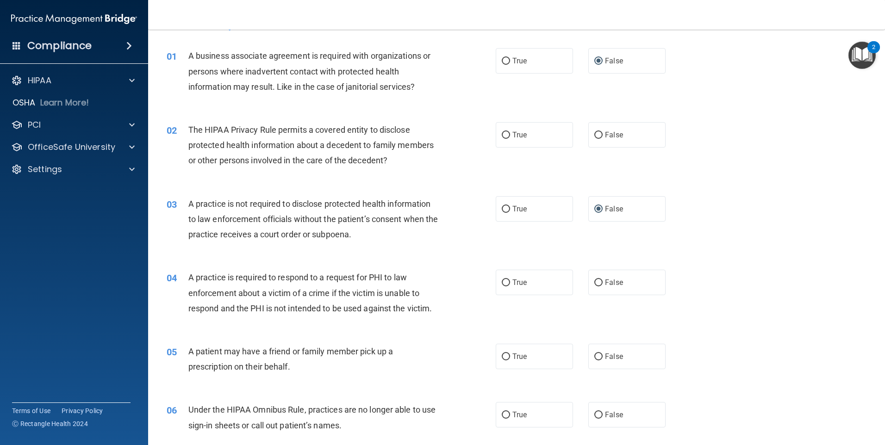
scroll to position [46, 0]
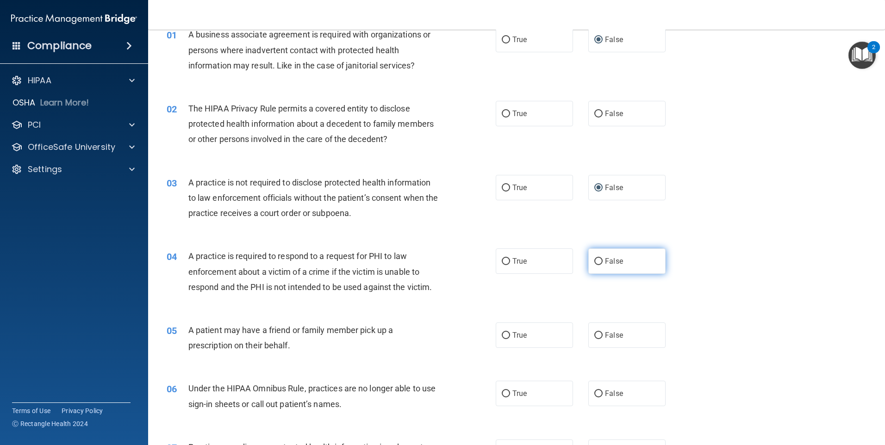
click at [595, 260] on input "False" at bounding box center [598, 261] width 8 height 7
radio input "true"
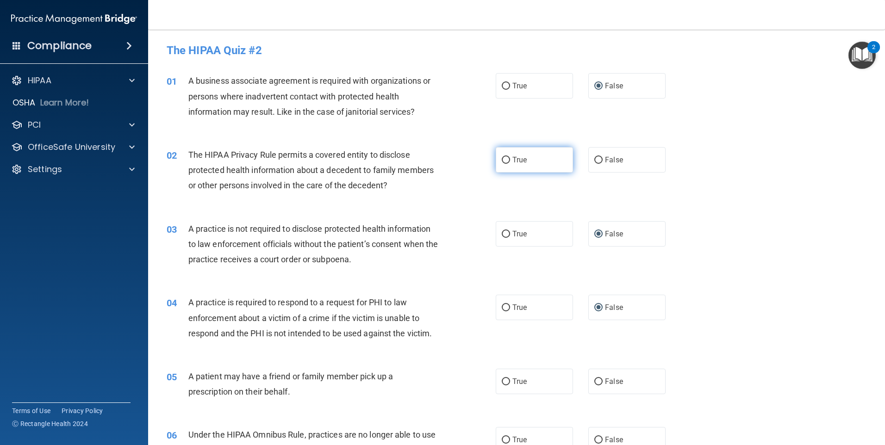
click at [502, 157] on input "True" at bounding box center [506, 160] width 8 height 7
radio input "true"
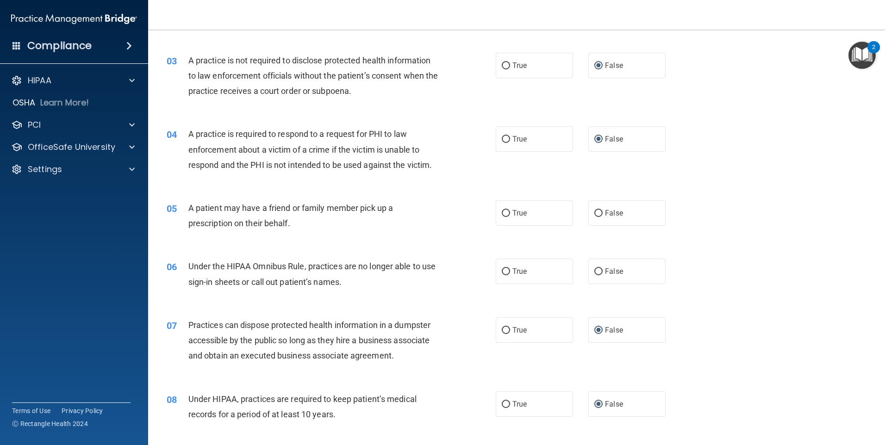
scroll to position [185, 0]
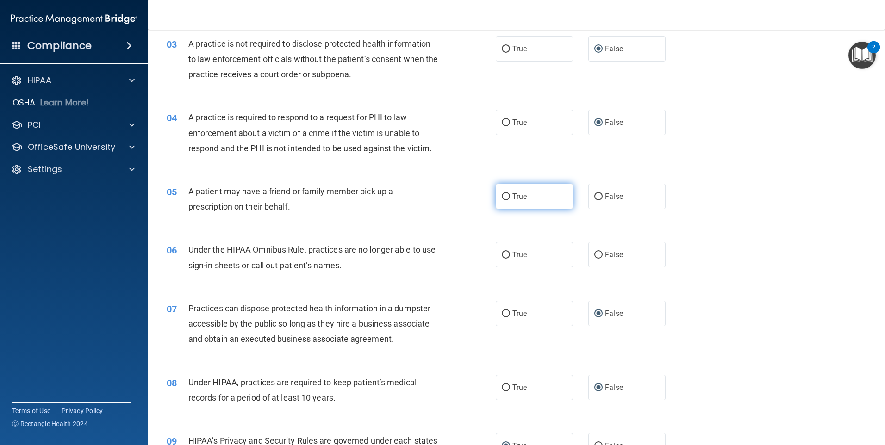
click at [502, 196] on input "True" at bounding box center [506, 196] width 8 height 7
radio input "true"
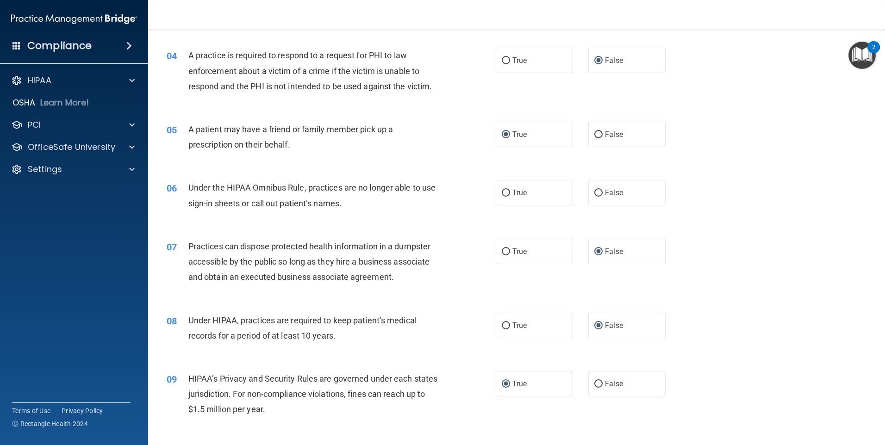
scroll to position [278, 0]
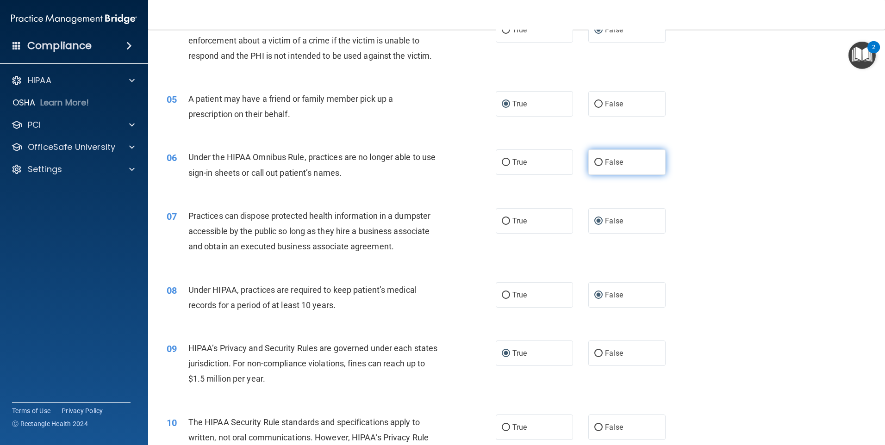
click at [595, 162] on input "False" at bounding box center [598, 162] width 8 height 7
radio input "true"
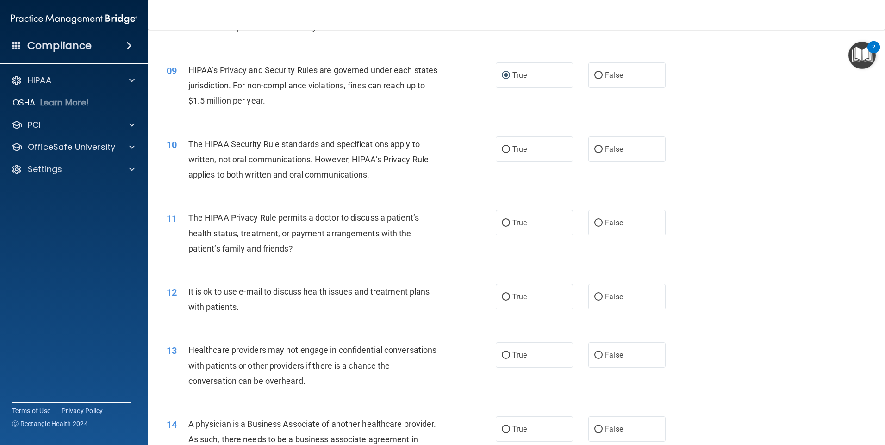
scroll to position [555, 0]
click at [502, 148] on input "True" at bounding box center [506, 150] width 8 height 7
radio input "true"
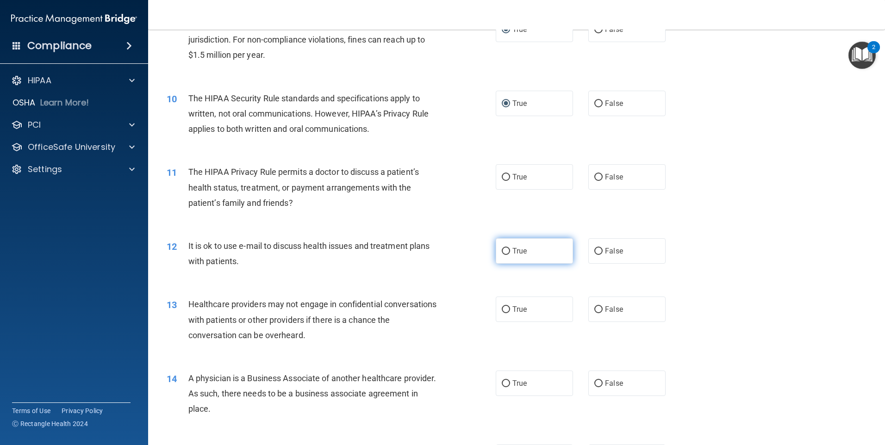
click at [502, 249] on input "True" at bounding box center [506, 251] width 8 height 7
radio input "true"
click at [594, 176] on input "False" at bounding box center [598, 177] width 8 height 7
radio input "true"
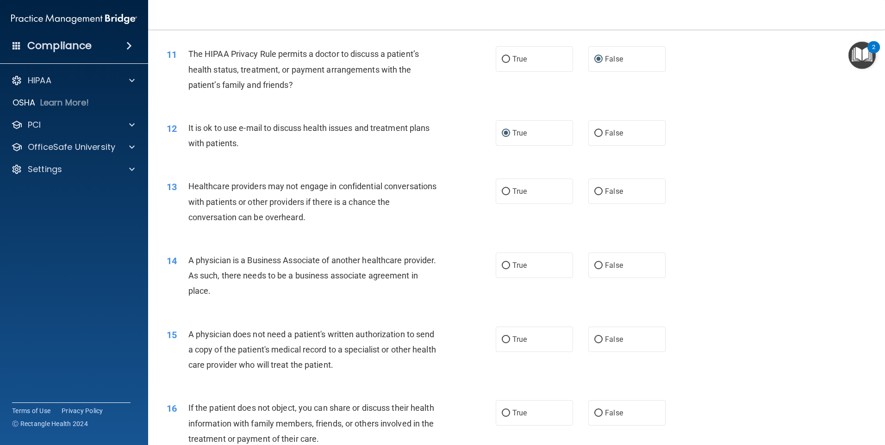
scroll to position [740, 0]
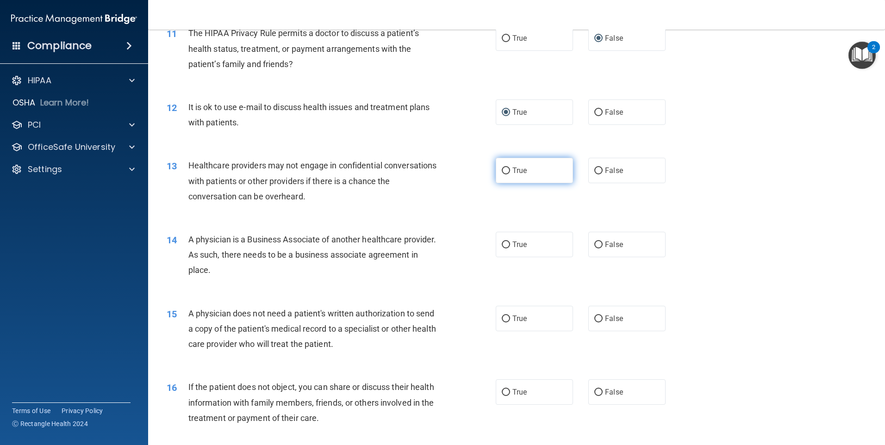
click at [504, 171] on input "True" at bounding box center [506, 171] width 8 height 7
radio input "true"
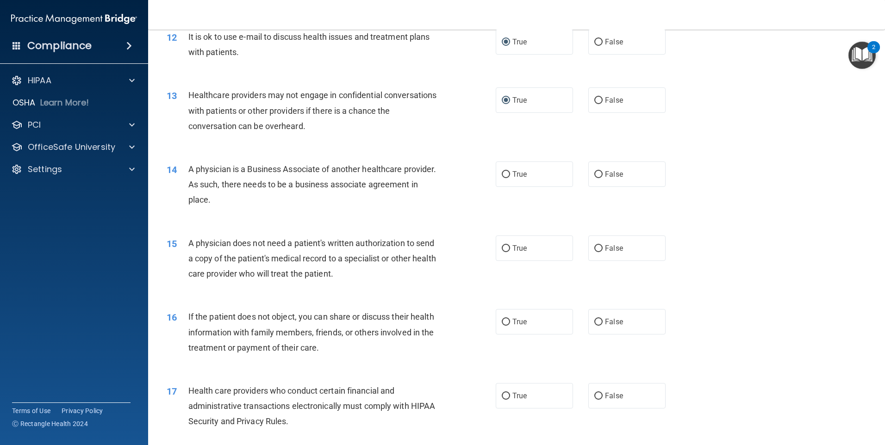
scroll to position [833, 0]
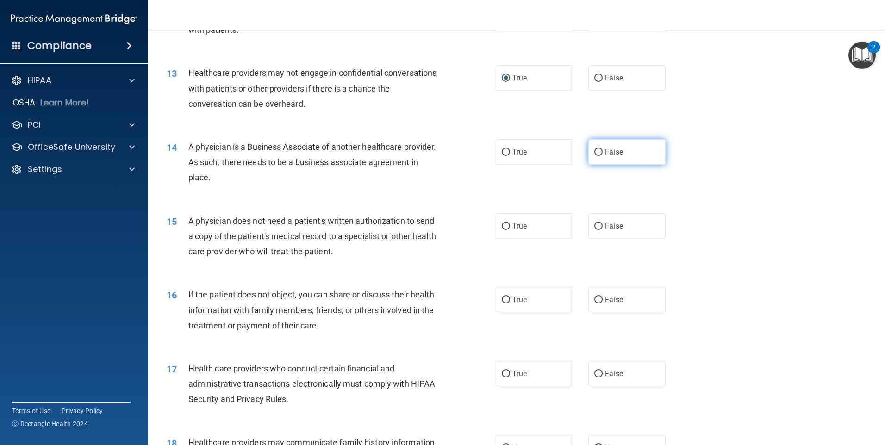
click at [595, 149] on input "False" at bounding box center [598, 152] width 8 height 7
radio input "true"
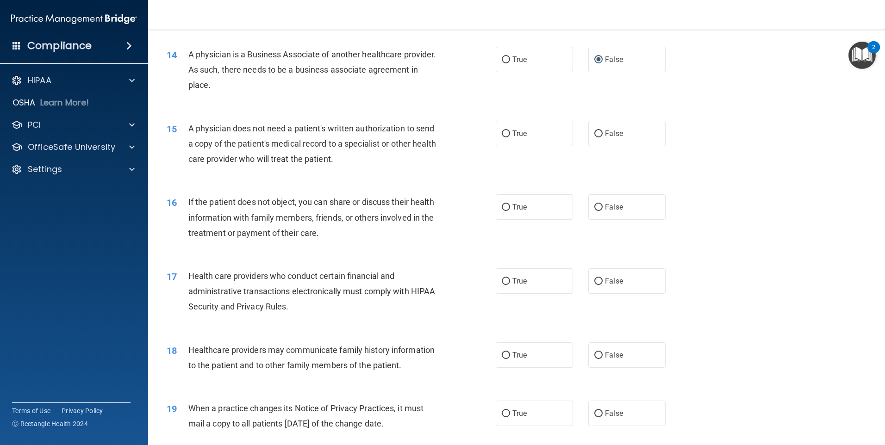
scroll to position [972, 0]
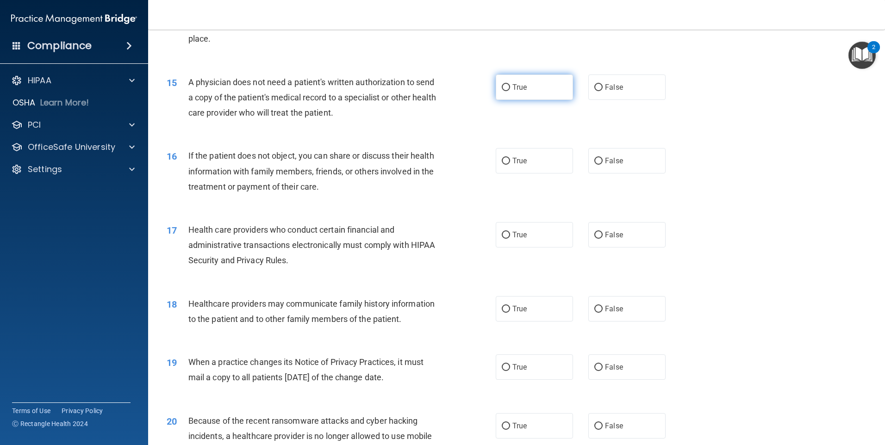
click at [503, 87] on input "True" at bounding box center [506, 87] width 8 height 7
radio input "true"
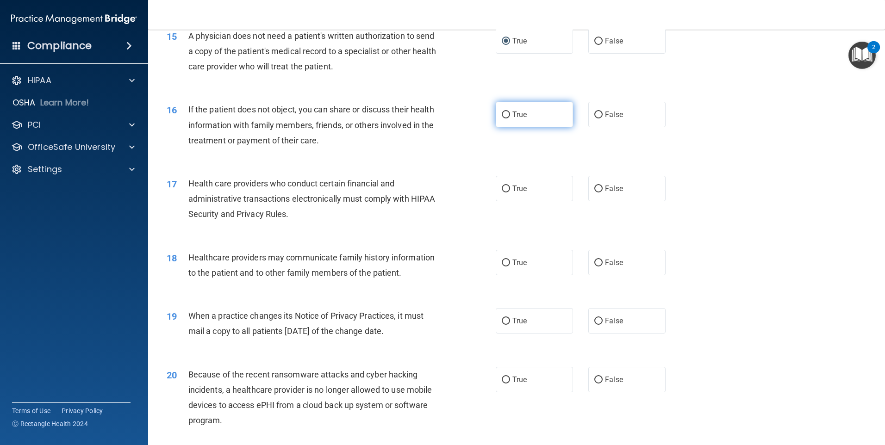
click at [503, 113] on input "True" at bounding box center [506, 115] width 8 height 7
radio input "true"
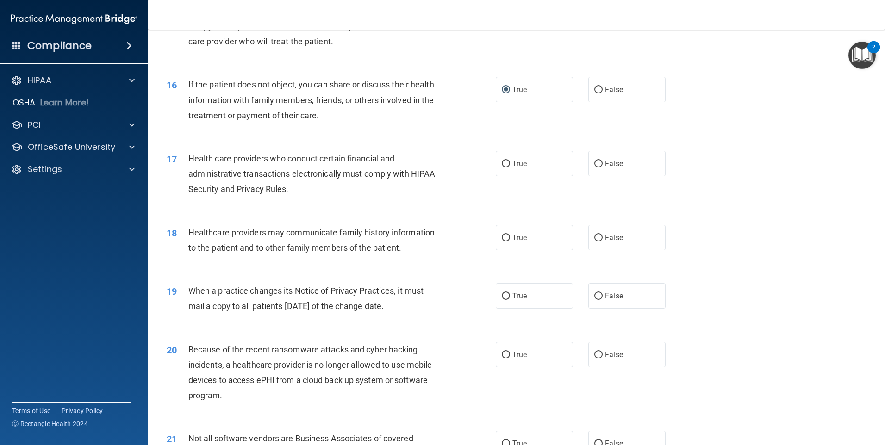
scroll to position [1064, 0]
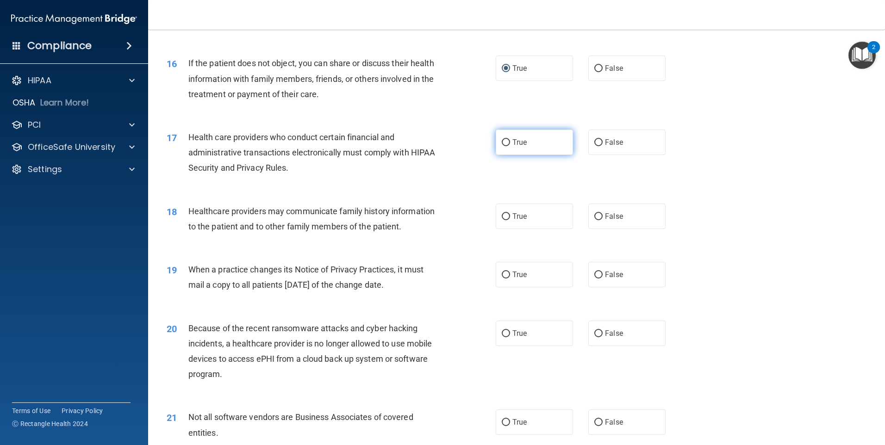
click at [502, 144] on input "True" at bounding box center [506, 142] width 8 height 7
radio input "true"
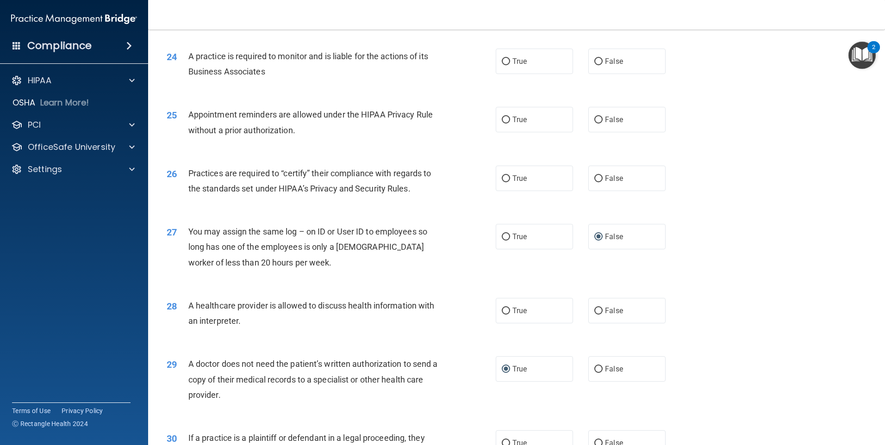
scroll to position [1570, 0]
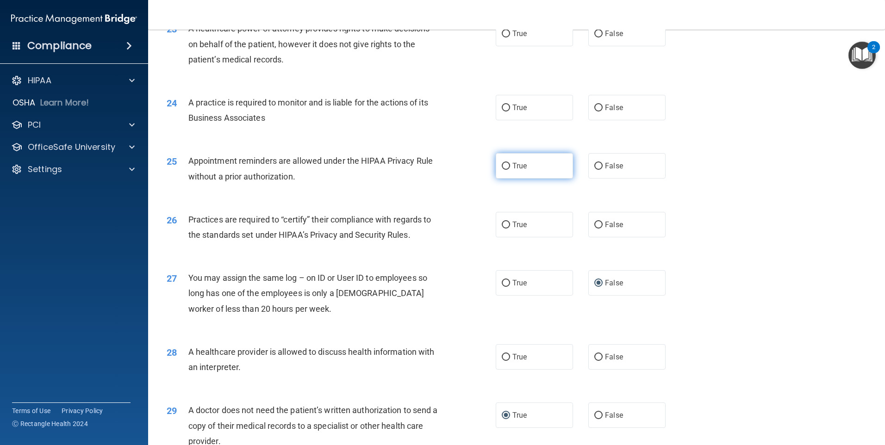
click at [502, 165] on input "True" at bounding box center [506, 166] width 8 height 7
radio input "true"
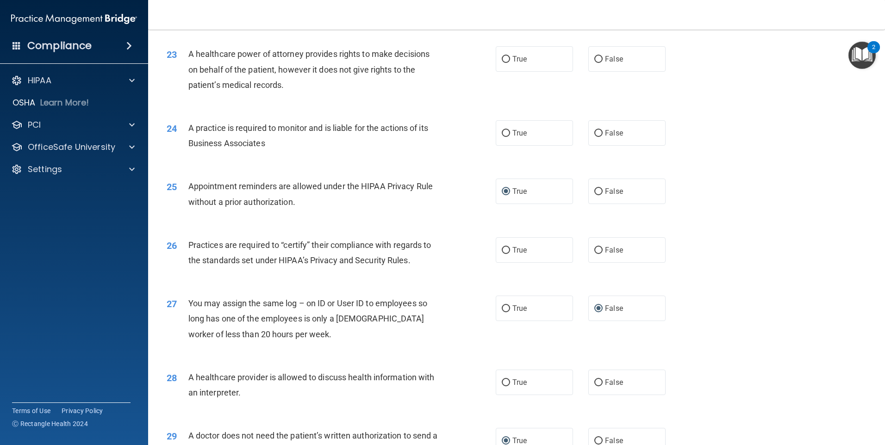
scroll to position [1524, 0]
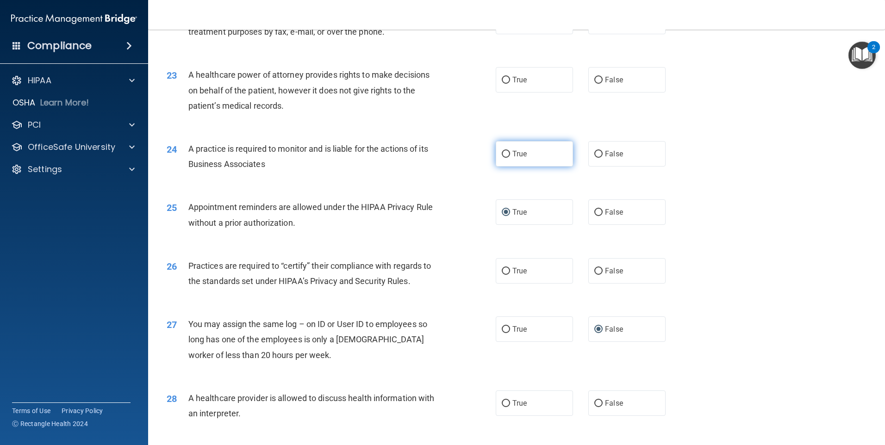
click at [502, 153] on input "True" at bounding box center [506, 154] width 8 height 7
radio input "true"
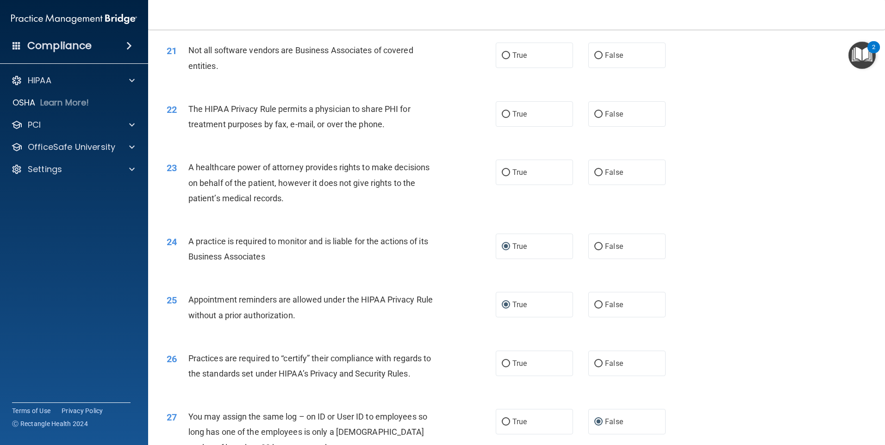
scroll to position [1385, 0]
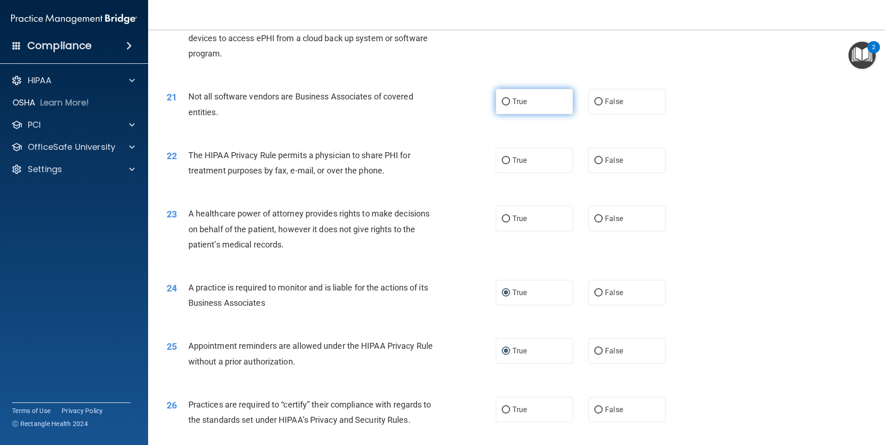
click at [502, 100] on input "True" at bounding box center [506, 102] width 8 height 7
radio input "true"
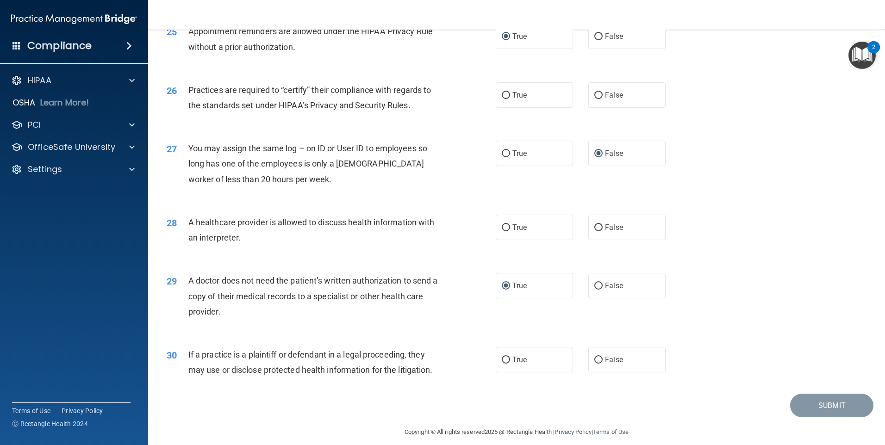
scroll to position [1709, 0]
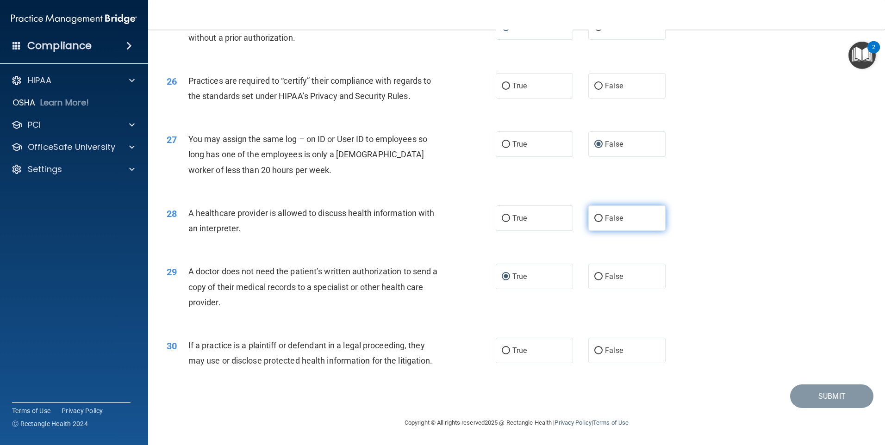
click at [594, 218] on input "False" at bounding box center [598, 218] width 8 height 7
radio input "true"
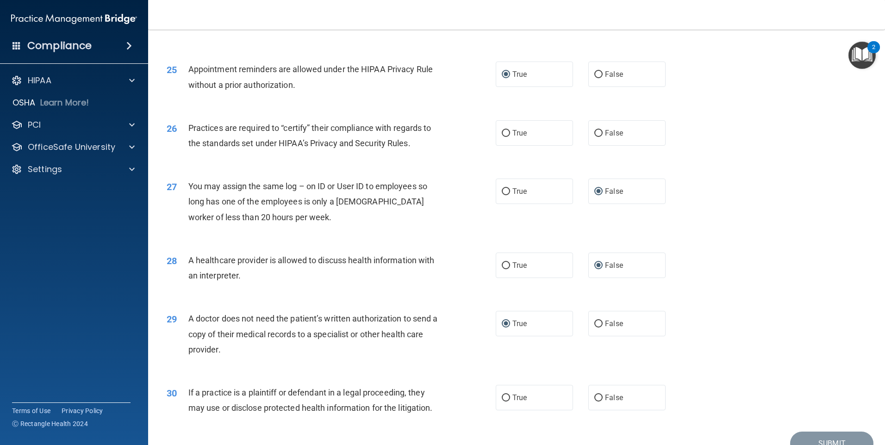
scroll to position [1617, 0]
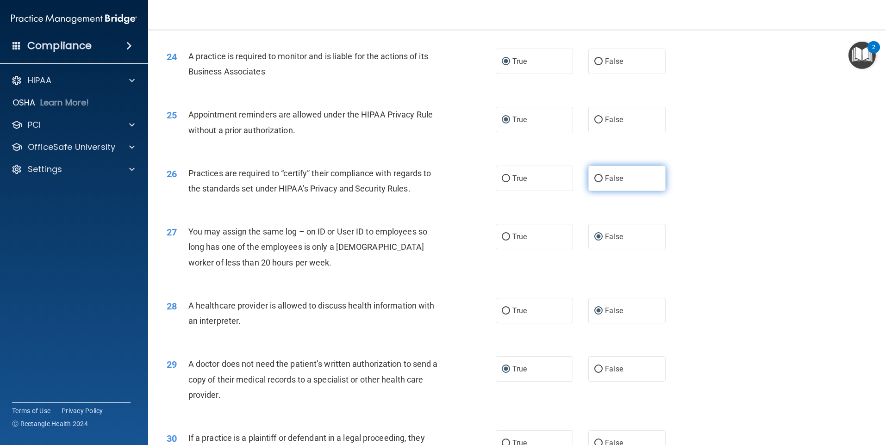
click at [594, 178] on input "False" at bounding box center [598, 178] width 8 height 7
radio input "true"
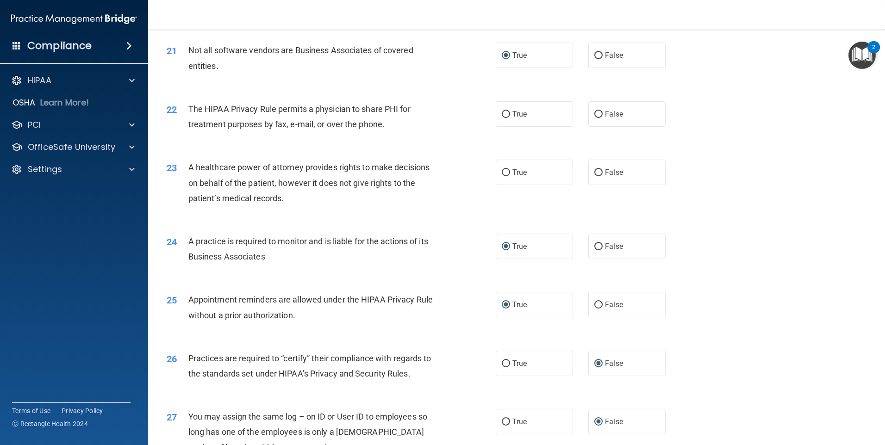
scroll to position [1385, 0]
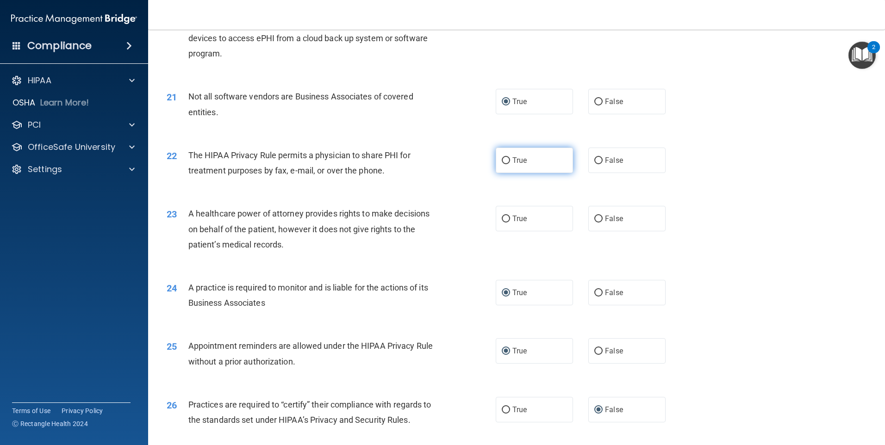
click at [505, 161] on input "True" at bounding box center [506, 160] width 8 height 7
radio input "true"
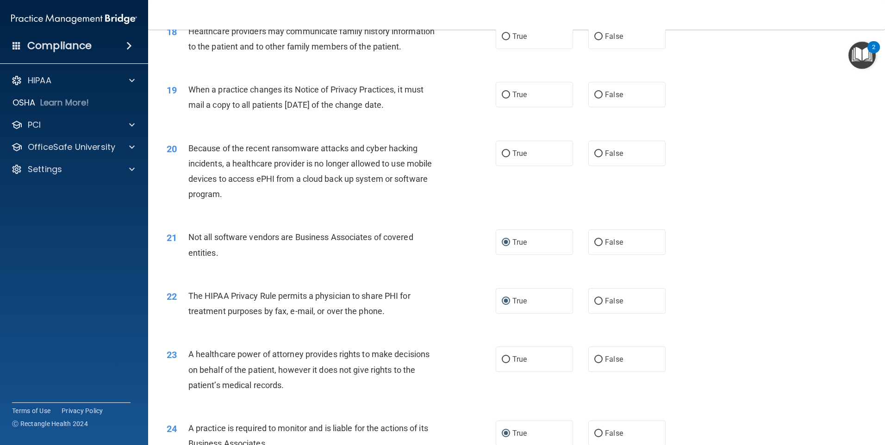
scroll to position [1203, 0]
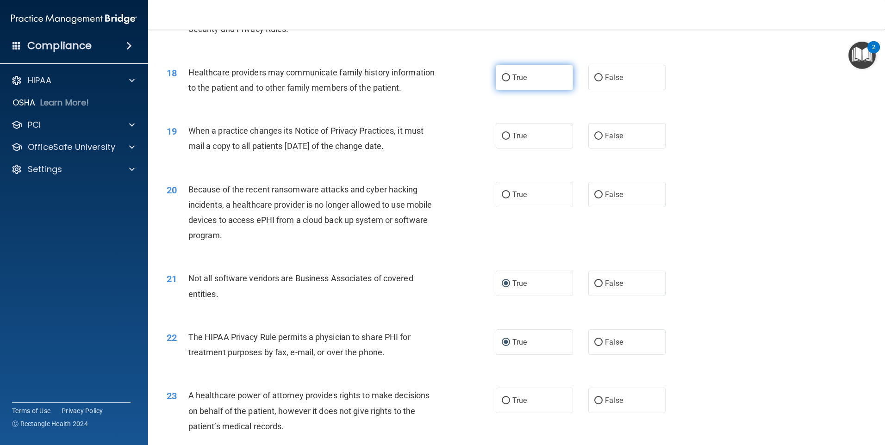
click at [504, 79] on input "True" at bounding box center [506, 78] width 8 height 7
radio input "true"
click at [594, 137] on input "False" at bounding box center [598, 136] width 8 height 7
radio input "true"
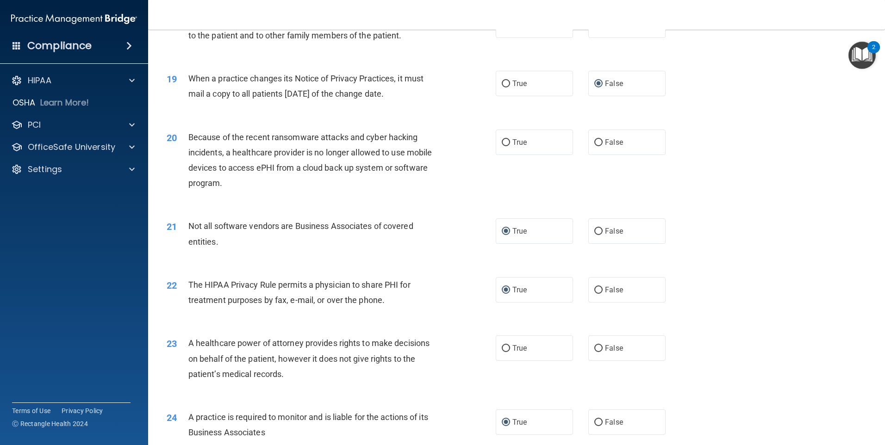
scroll to position [1296, 0]
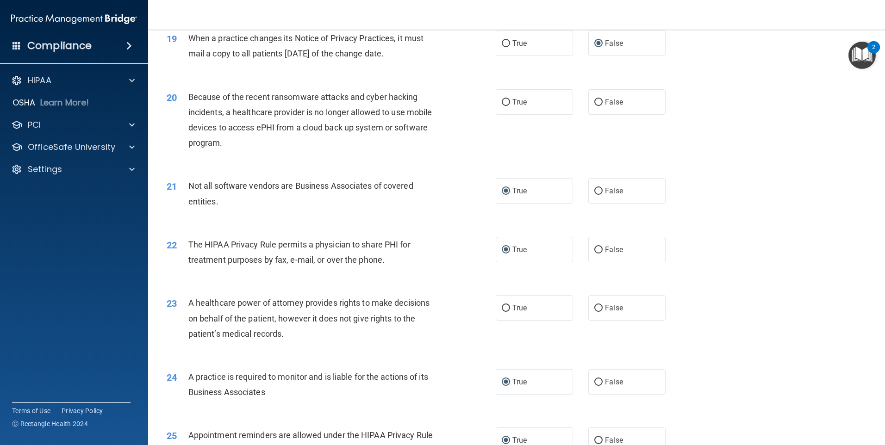
click at [271, 152] on div "20 Because of the recent ransomware attacks and cyber hacking incidents, a heal…" at bounding box center [331, 122] width 357 height 66
click at [597, 101] on input "False" at bounding box center [598, 102] width 8 height 7
radio input "true"
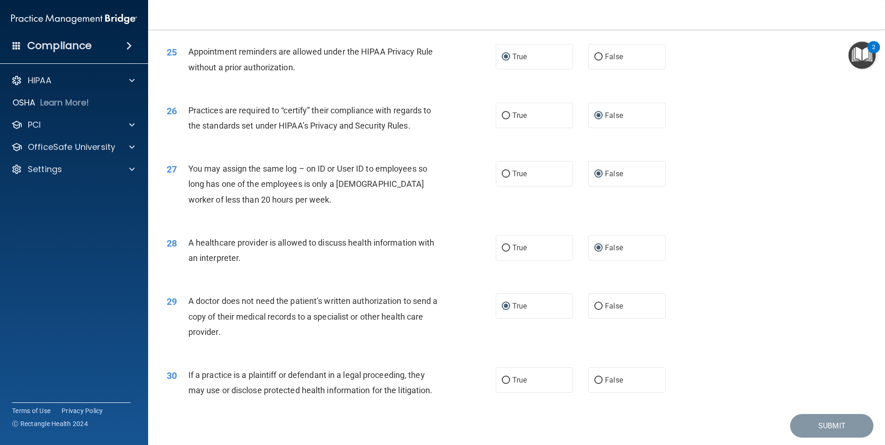
scroll to position [1709, 0]
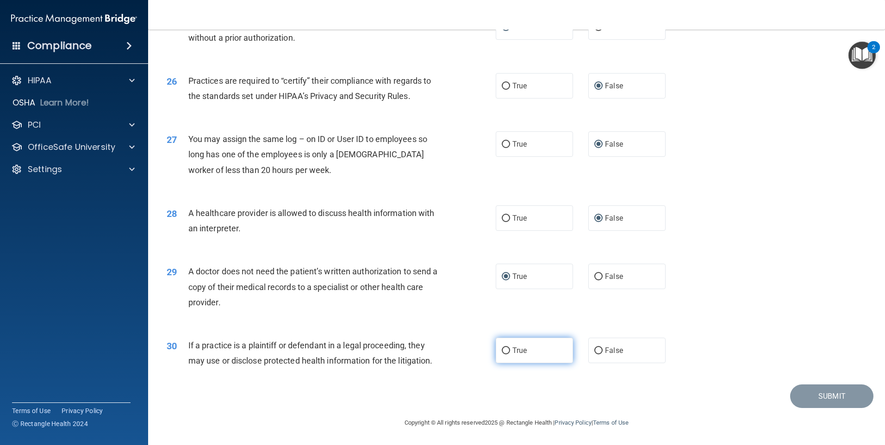
click at [505, 349] on input "True" at bounding box center [506, 351] width 8 height 7
radio input "true"
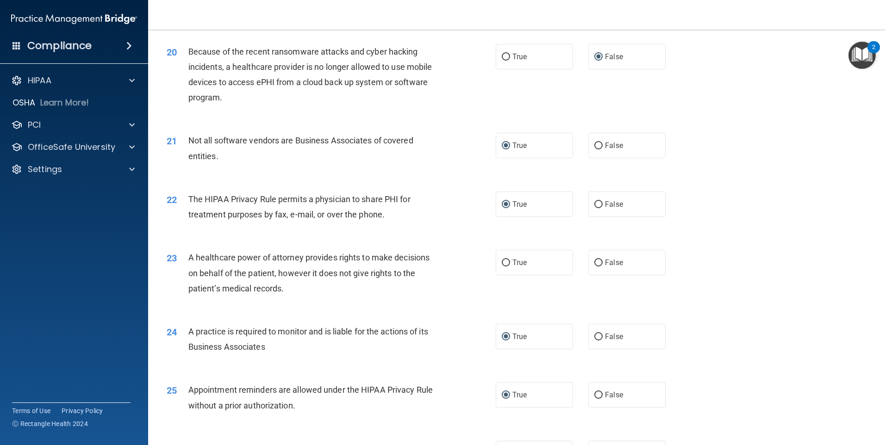
scroll to position [1339, 0]
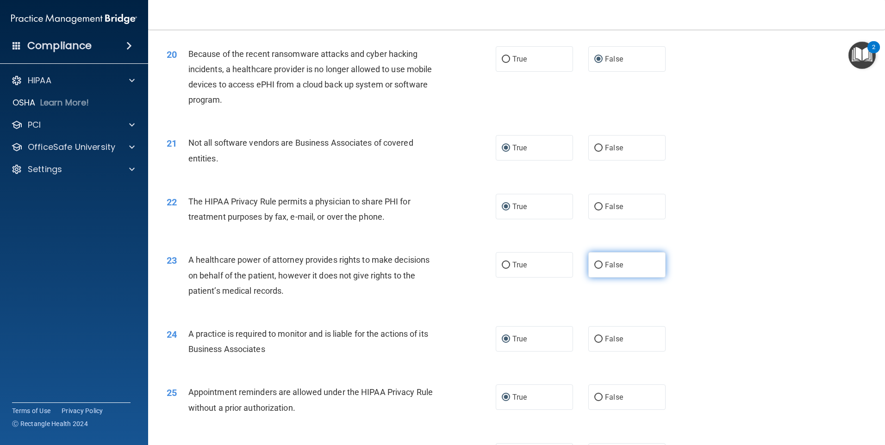
click at [597, 266] on input "False" at bounding box center [598, 265] width 8 height 7
radio input "true"
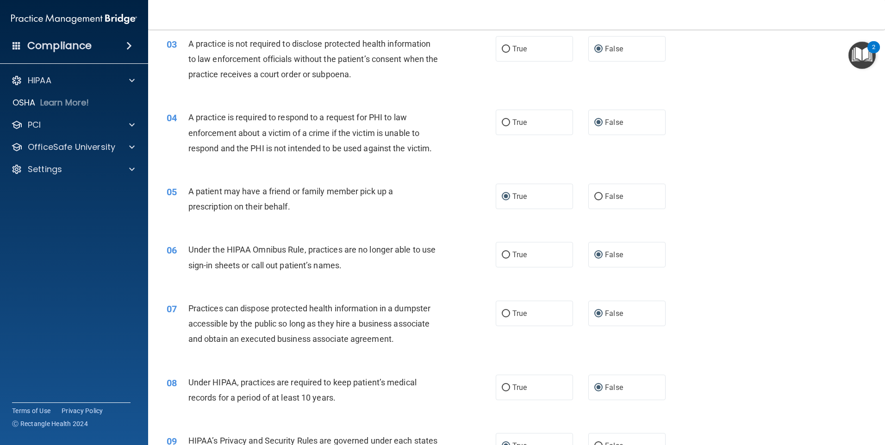
scroll to position [231, 0]
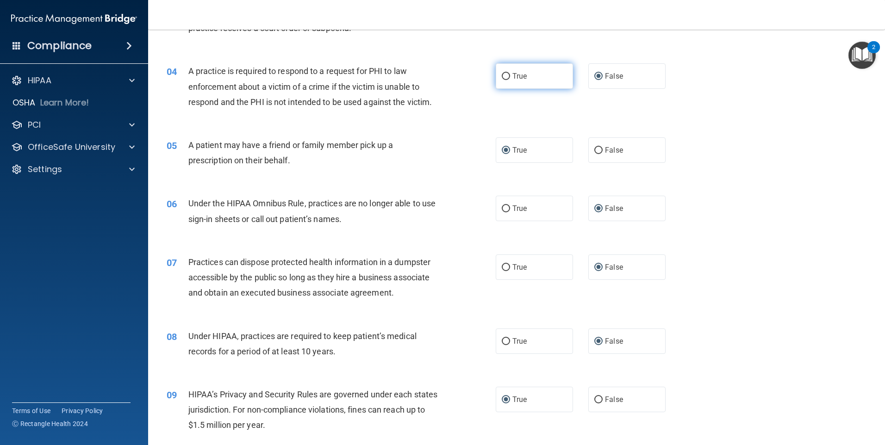
click at [502, 77] on input "True" at bounding box center [506, 76] width 8 height 7
radio input "true"
radio input "false"
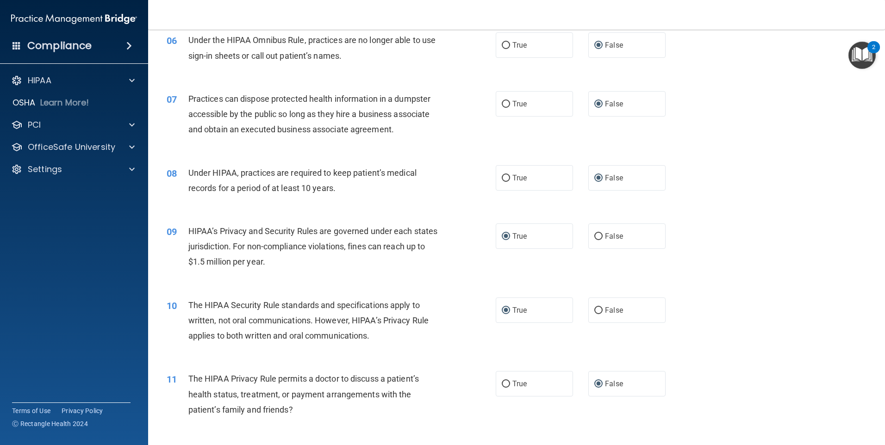
scroll to position [417, 0]
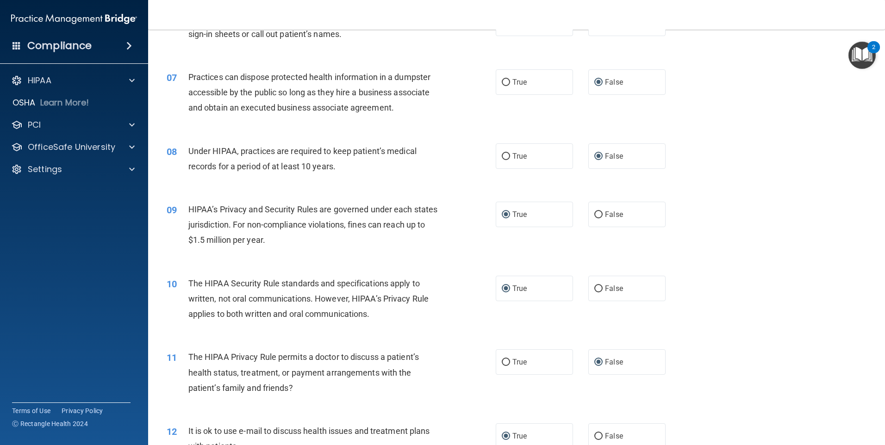
click at [443, 294] on div "10 The HIPAA Security Rule standards and specifications apply to written, not o…" at bounding box center [331, 301] width 357 height 51
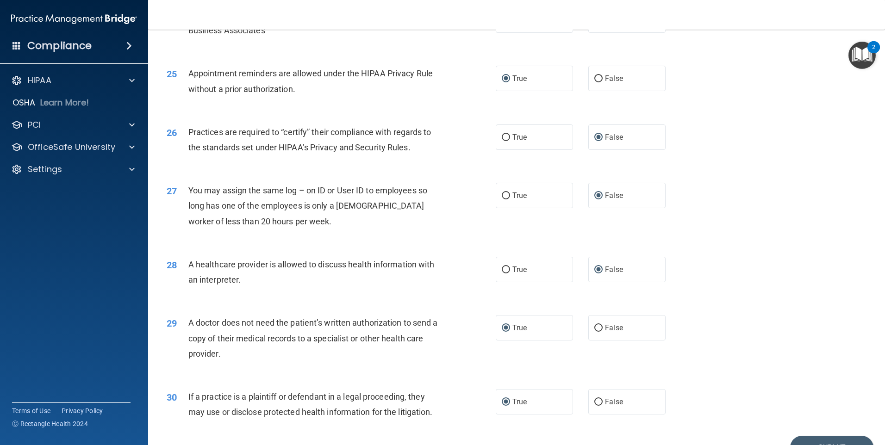
scroll to position [1663, 0]
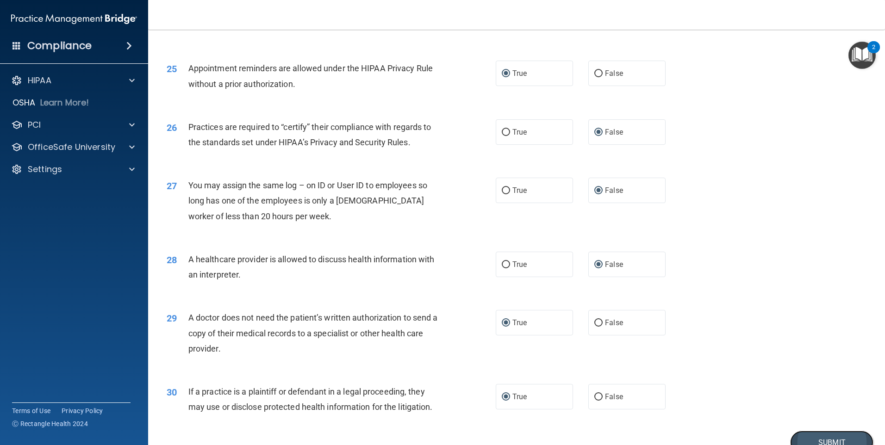
click at [819, 442] on button "Submit" at bounding box center [831, 443] width 83 height 24
